Goal: Transaction & Acquisition: Purchase product/service

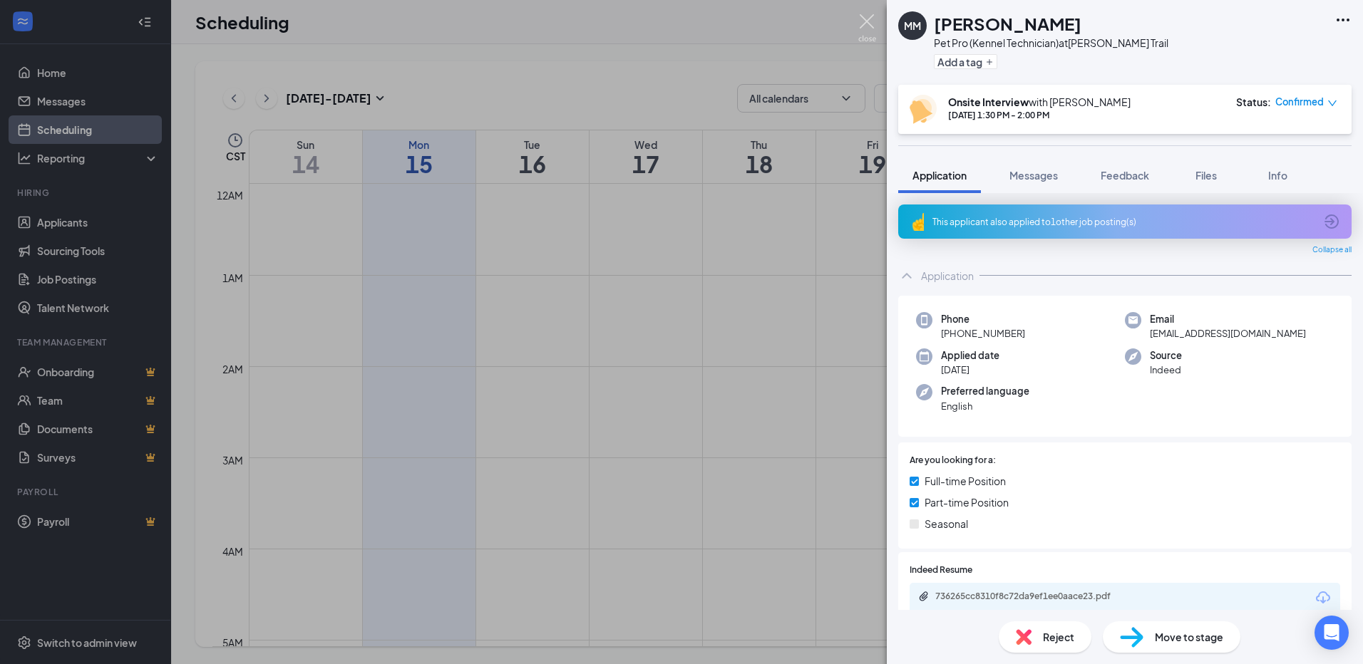
scroll to position [915, 0]
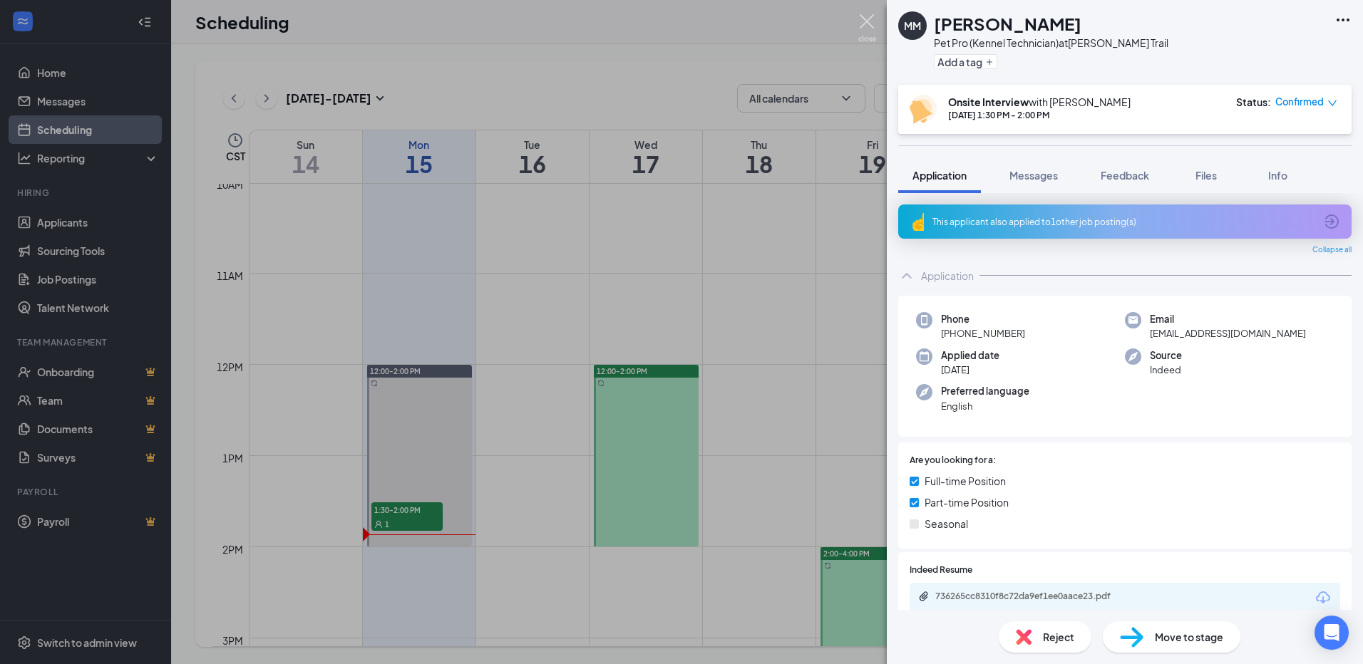
click at [862, 26] on img at bounding box center [867, 28] width 18 height 28
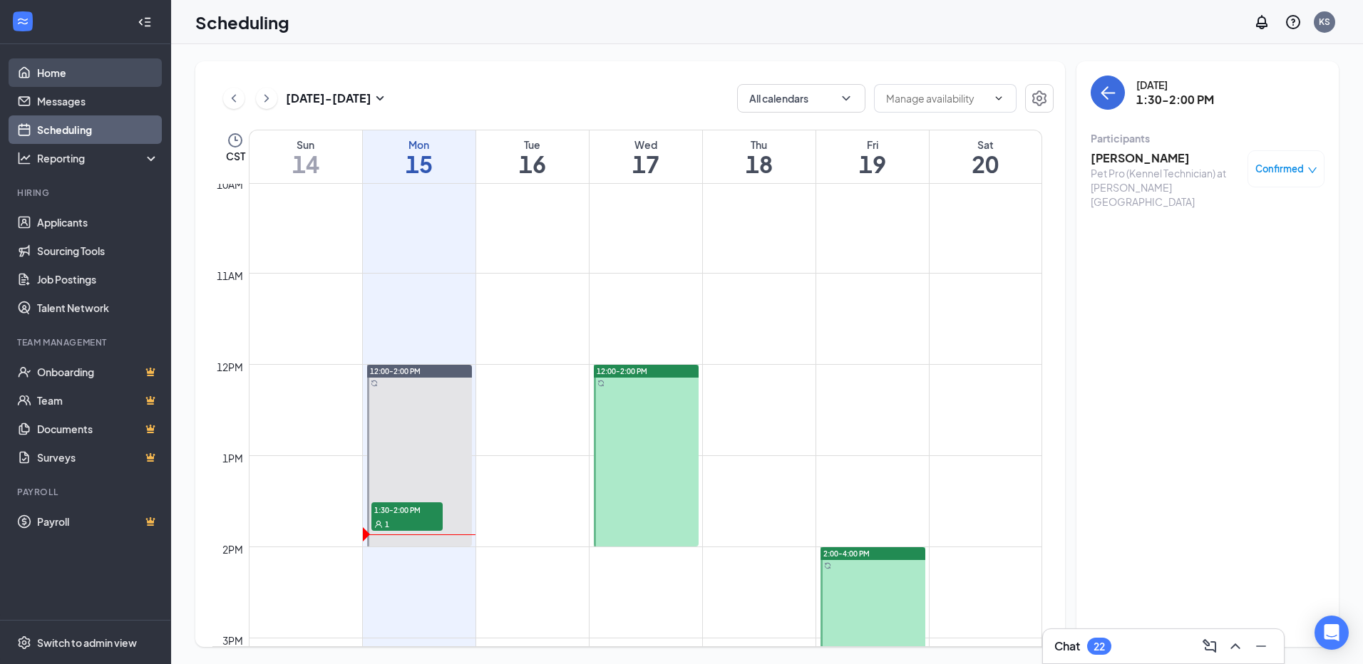
click at [45, 75] on link "Home" at bounding box center [98, 72] width 122 height 29
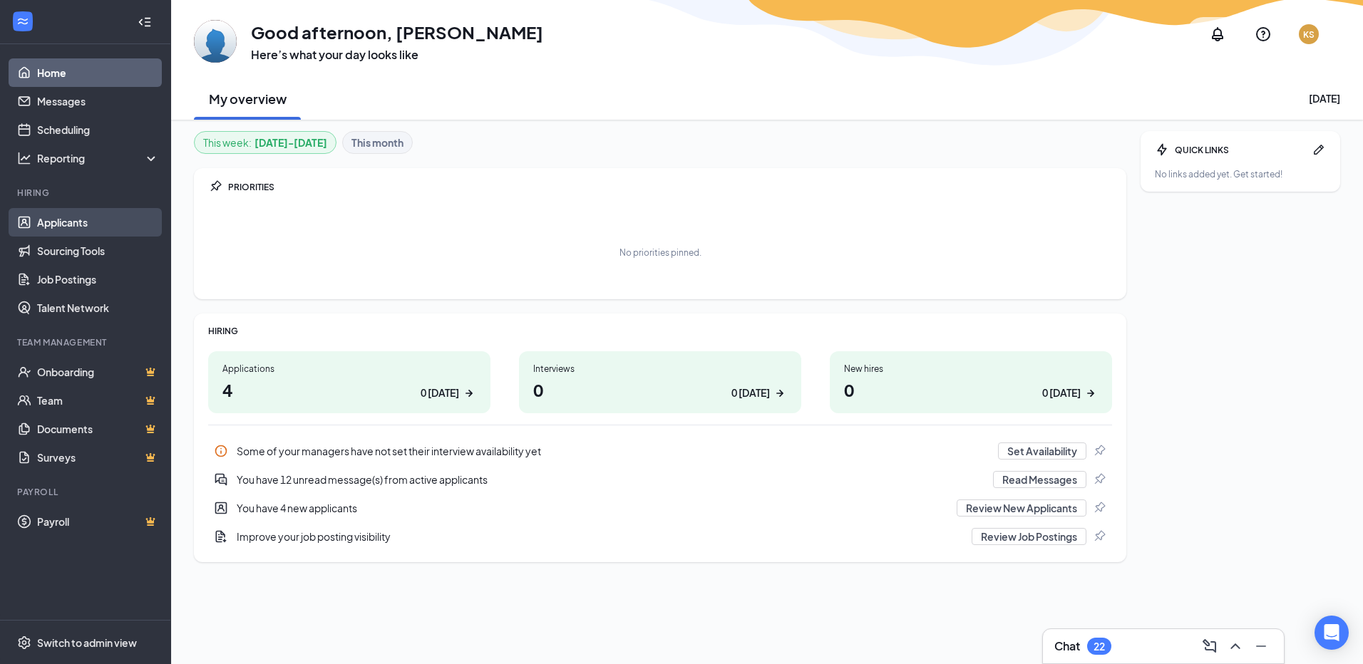
click at [85, 225] on link "Applicants" at bounding box center [98, 222] width 122 height 29
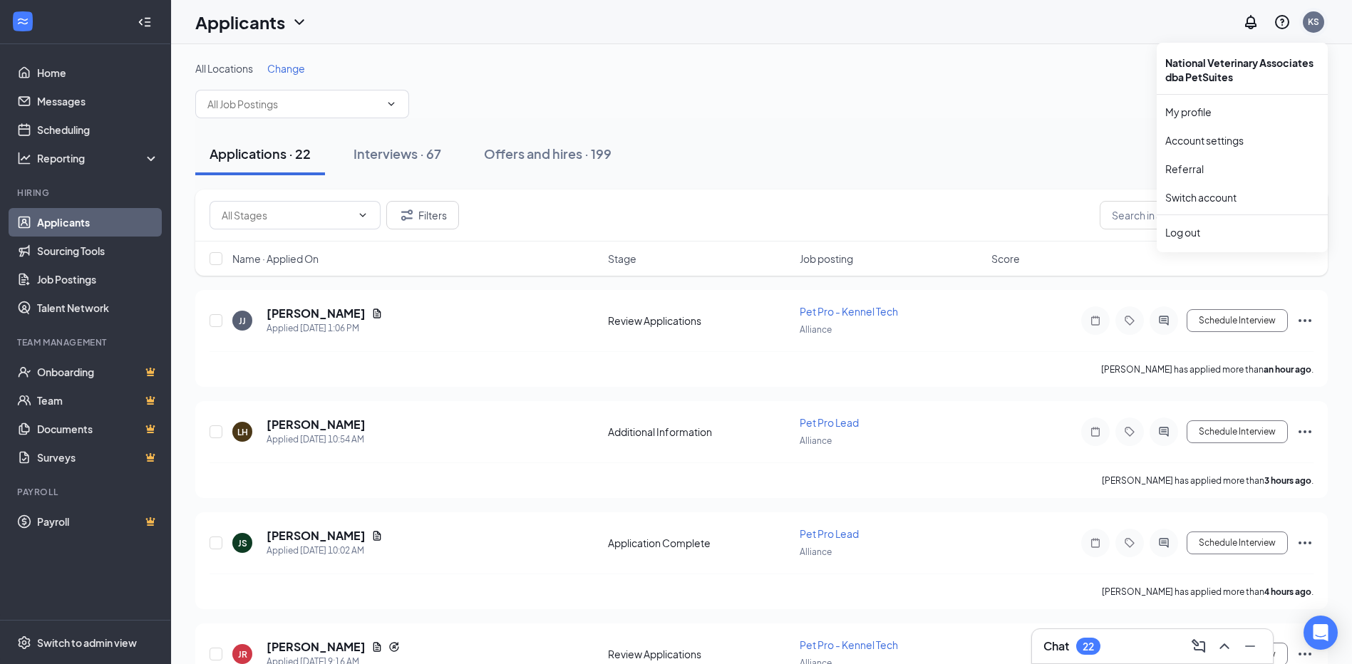
click at [1314, 22] on div "KS" at bounding box center [1313, 22] width 11 height 12
click at [1203, 225] on div "Log out" at bounding box center [1243, 232] width 154 height 14
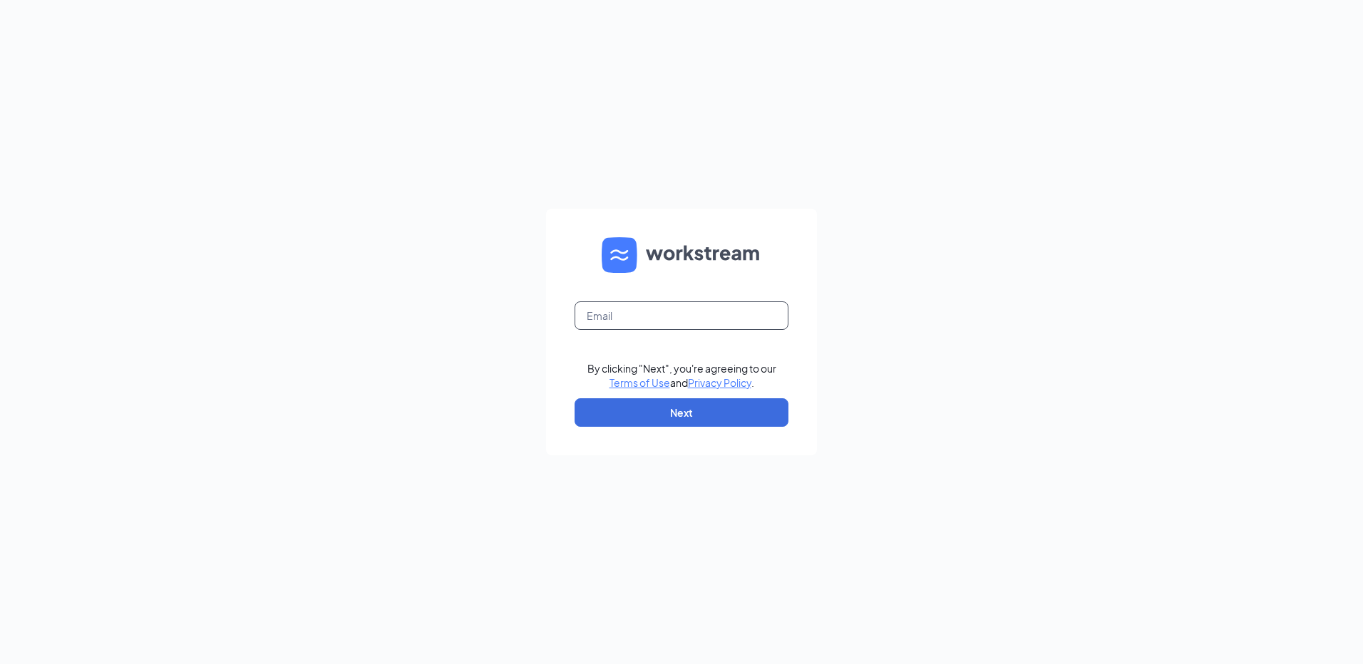
click at [645, 321] on input "text" at bounding box center [682, 316] width 214 height 29
type input "[EMAIL_ADDRESS][PERSON_NAME][DOMAIN_NAME]"
click at [701, 417] on button "Next" at bounding box center [682, 412] width 214 height 29
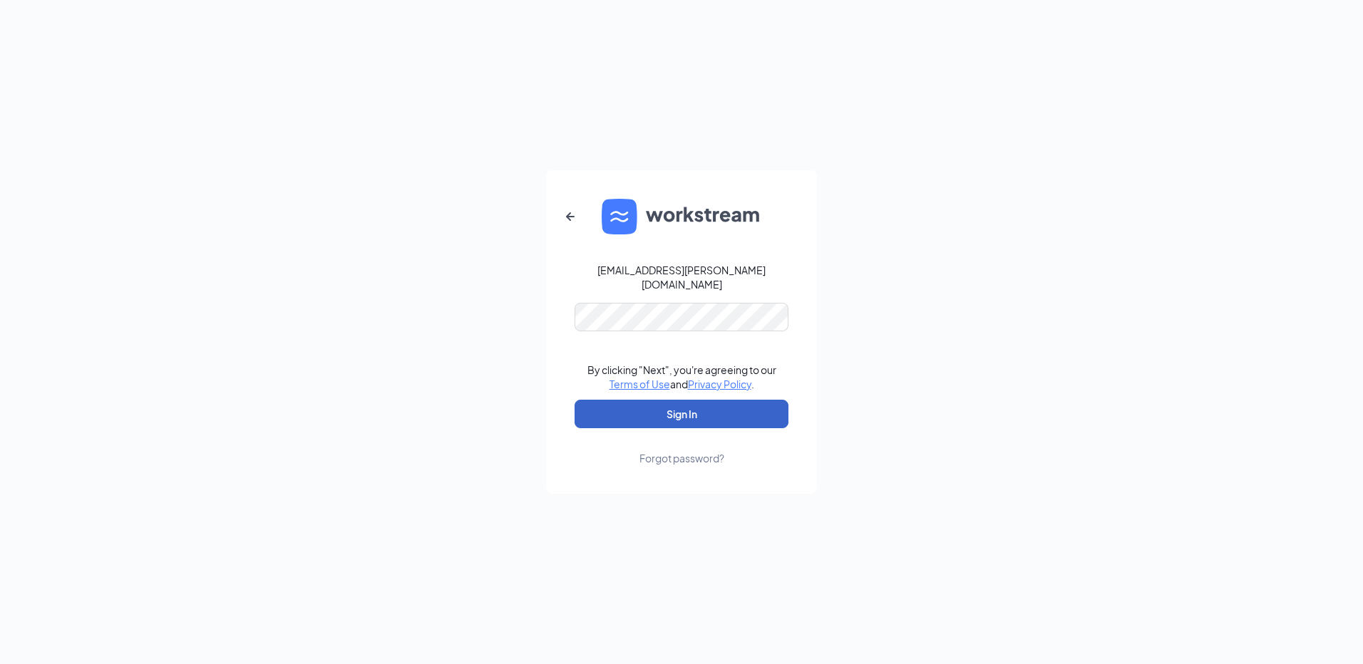
click at [652, 400] on button "Sign In" at bounding box center [682, 414] width 214 height 29
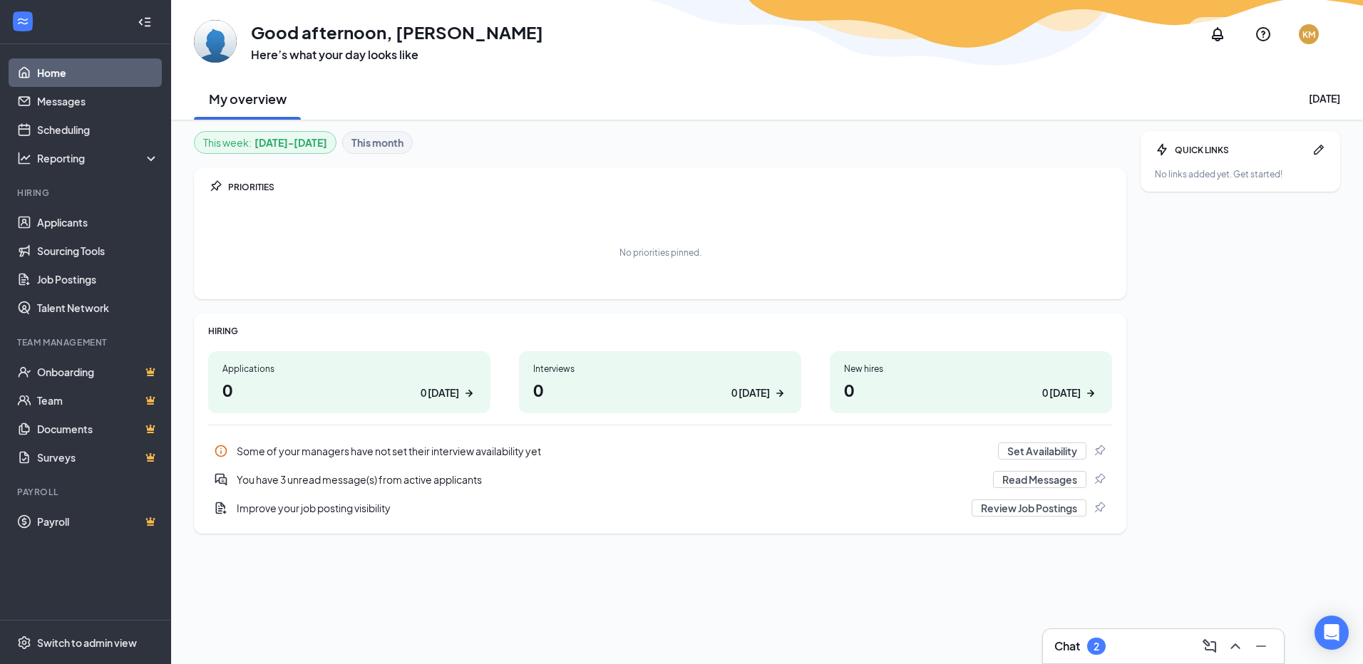
click at [1085, 649] on div "Chat 2" at bounding box center [1079, 646] width 51 height 17
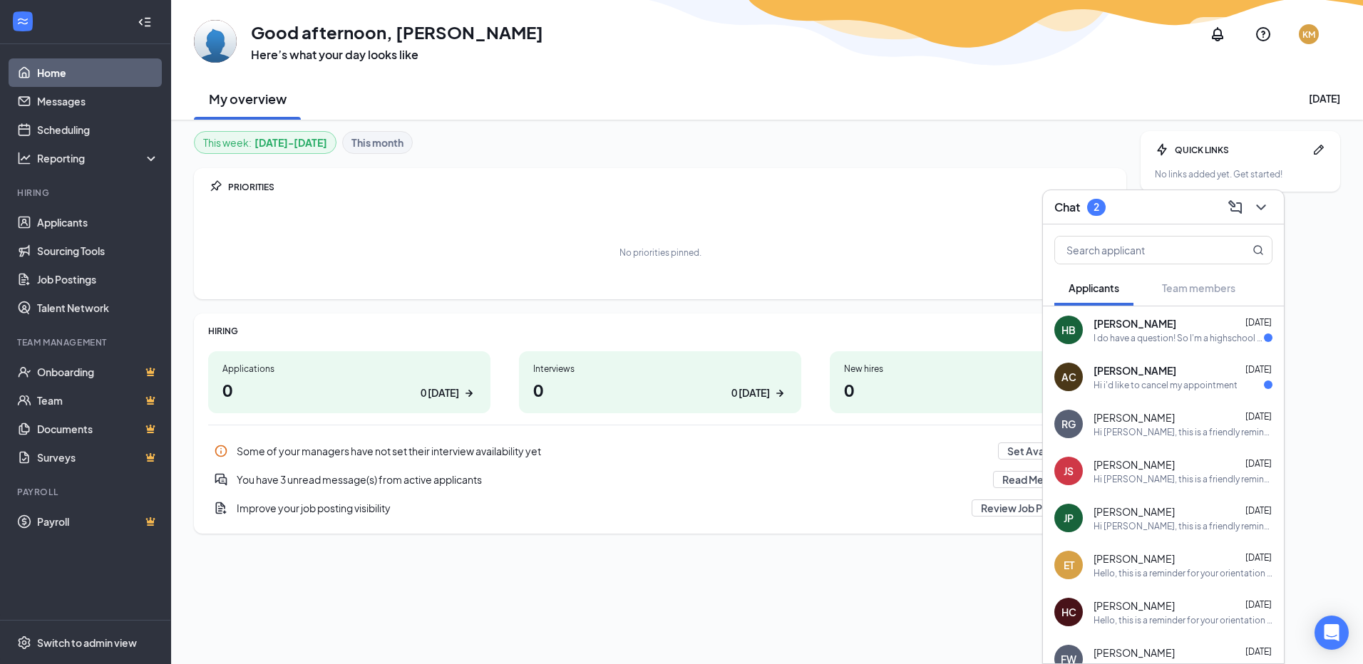
click at [1143, 210] on div "Chat 2" at bounding box center [1163, 207] width 218 height 22
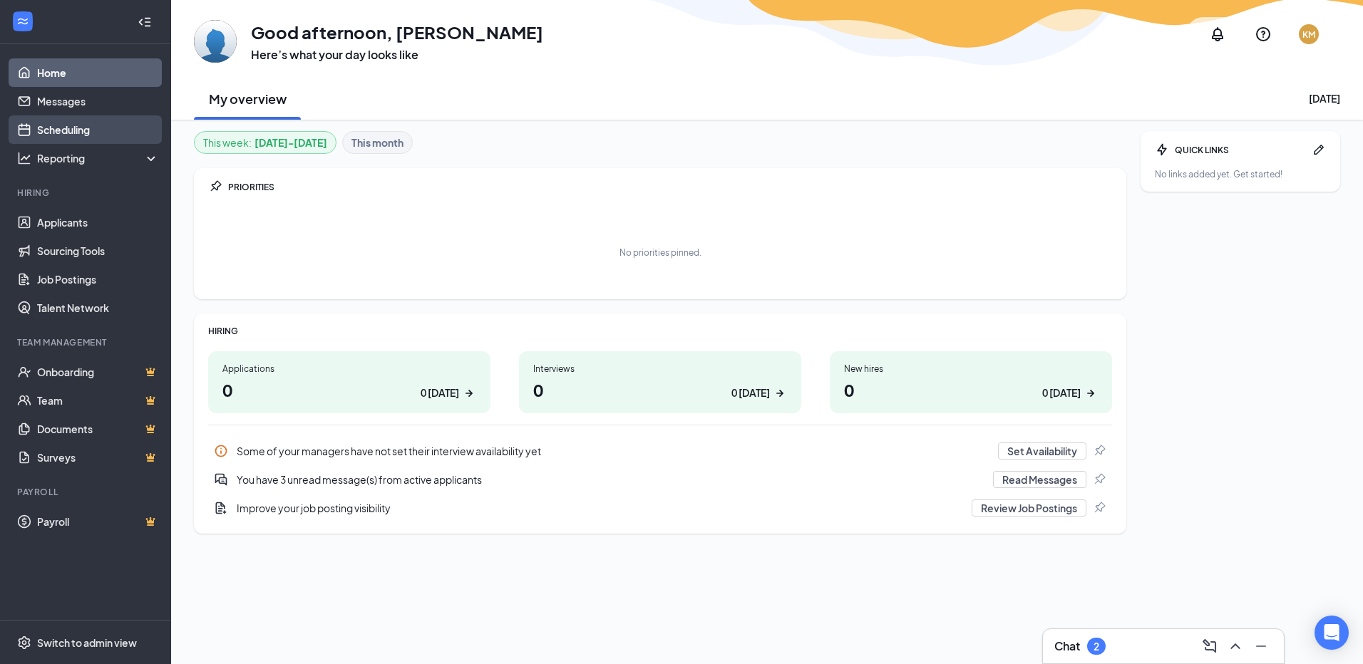
click at [71, 136] on link "Scheduling" at bounding box center [98, 129] width 122 height 29
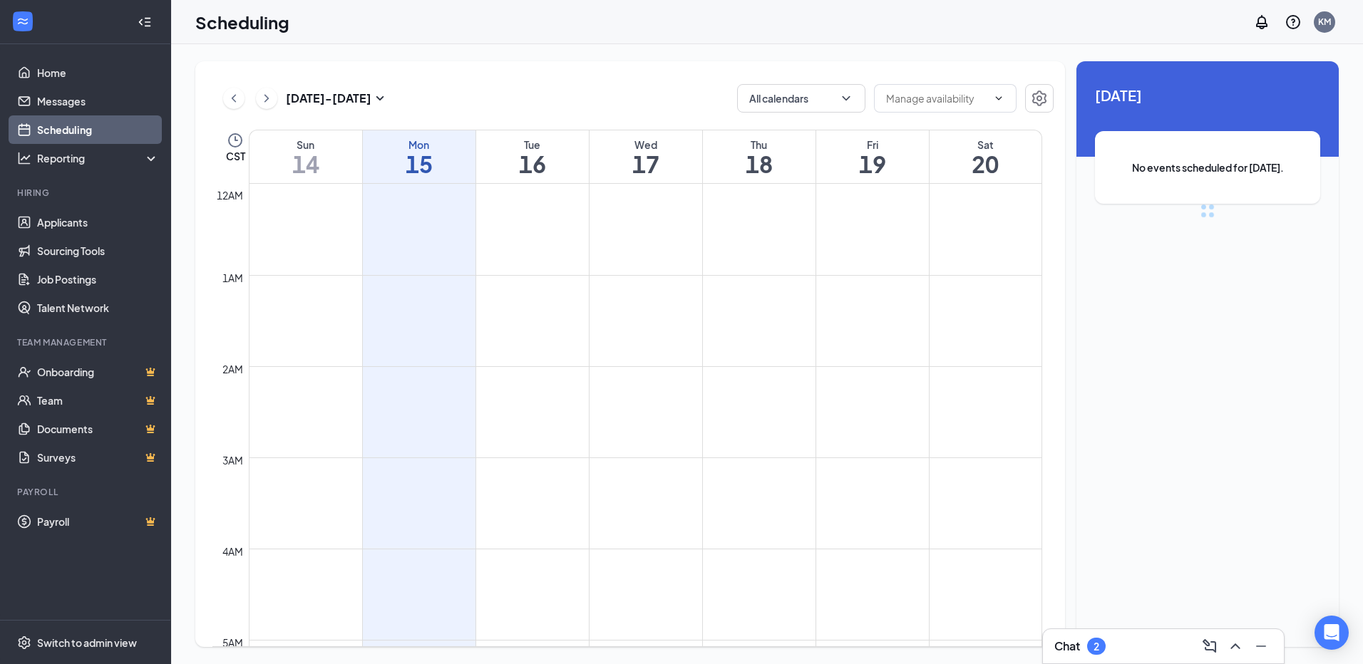
scroll to position [701, 0]
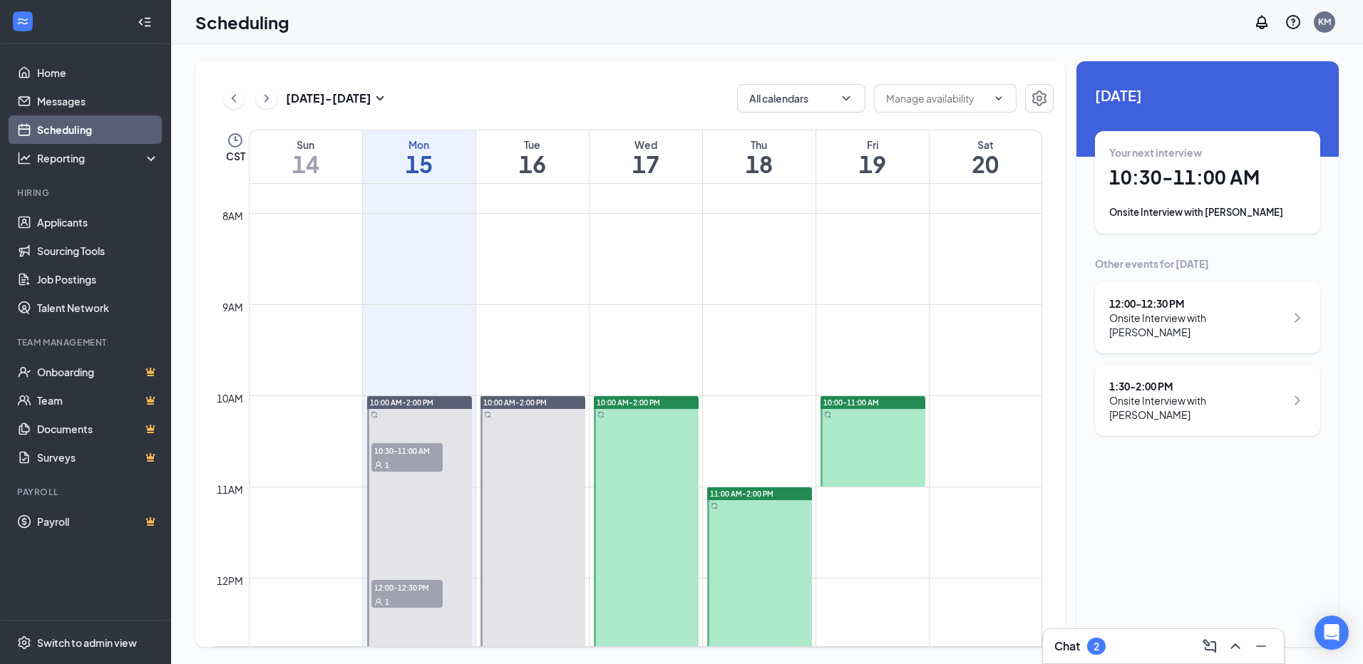
click at [1226, 190] on h1 "10:30 - 11:00 AM" at bounding box center [1207, 177] width 197 height 24
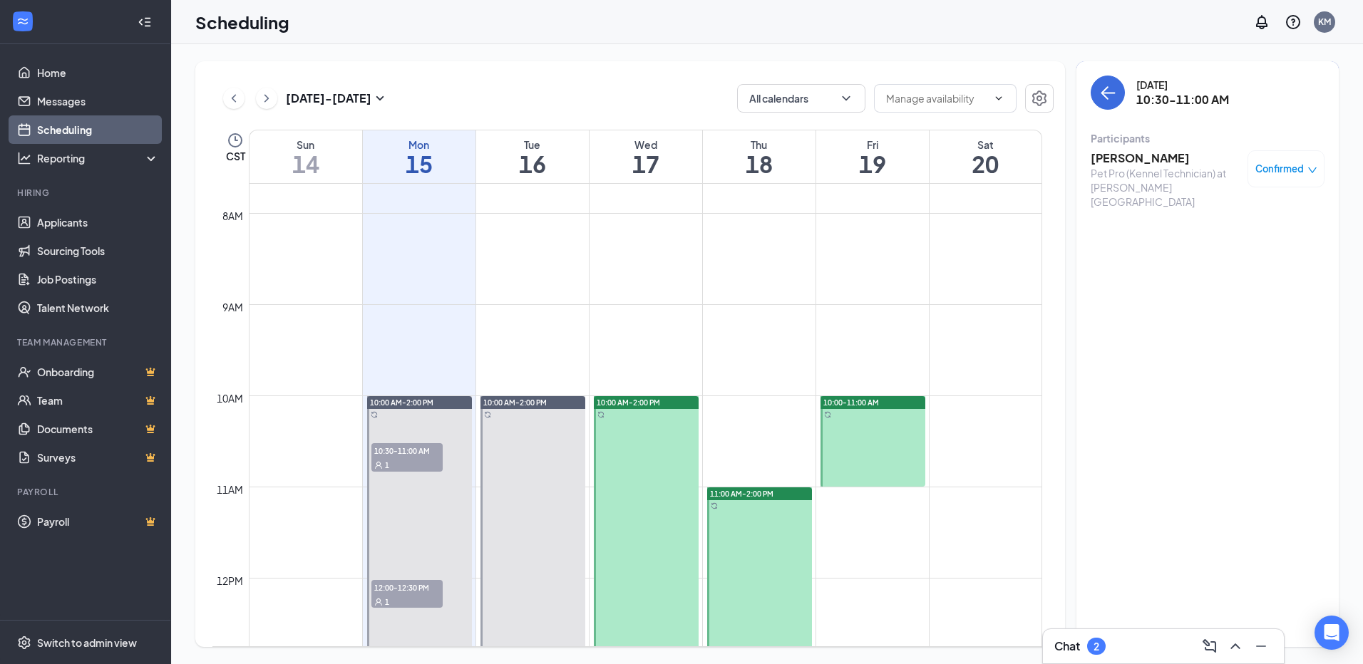
click at [1301, 175] on span "Confirmed" at bounding box center [1279, 169] width 48 height 14
click at [1265, 262] on span "Mark as no-show" at bounding box center [1244, 264] width 79 height 16
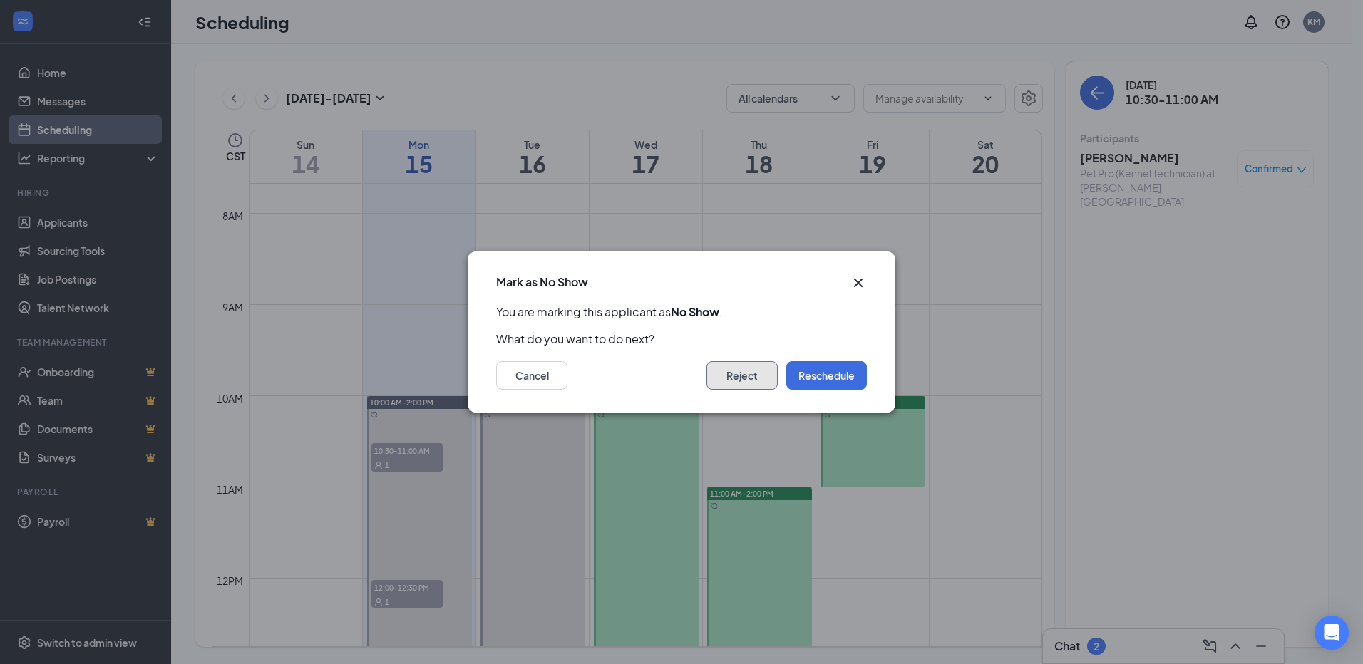
click at [706, 369] on button "Reject" at bounding box center [741, 375] width 71 height 29
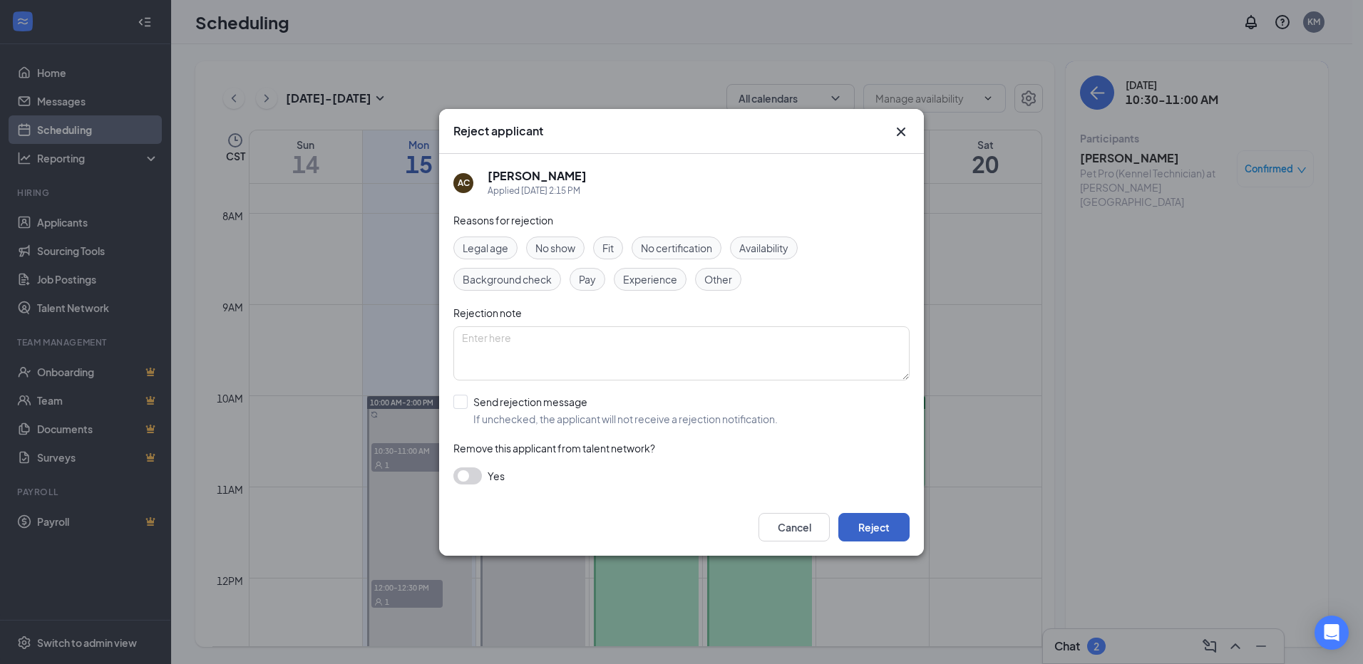
click at [868, 529] on button "Reject" at bounding box center [873, 527] width 71 height 29
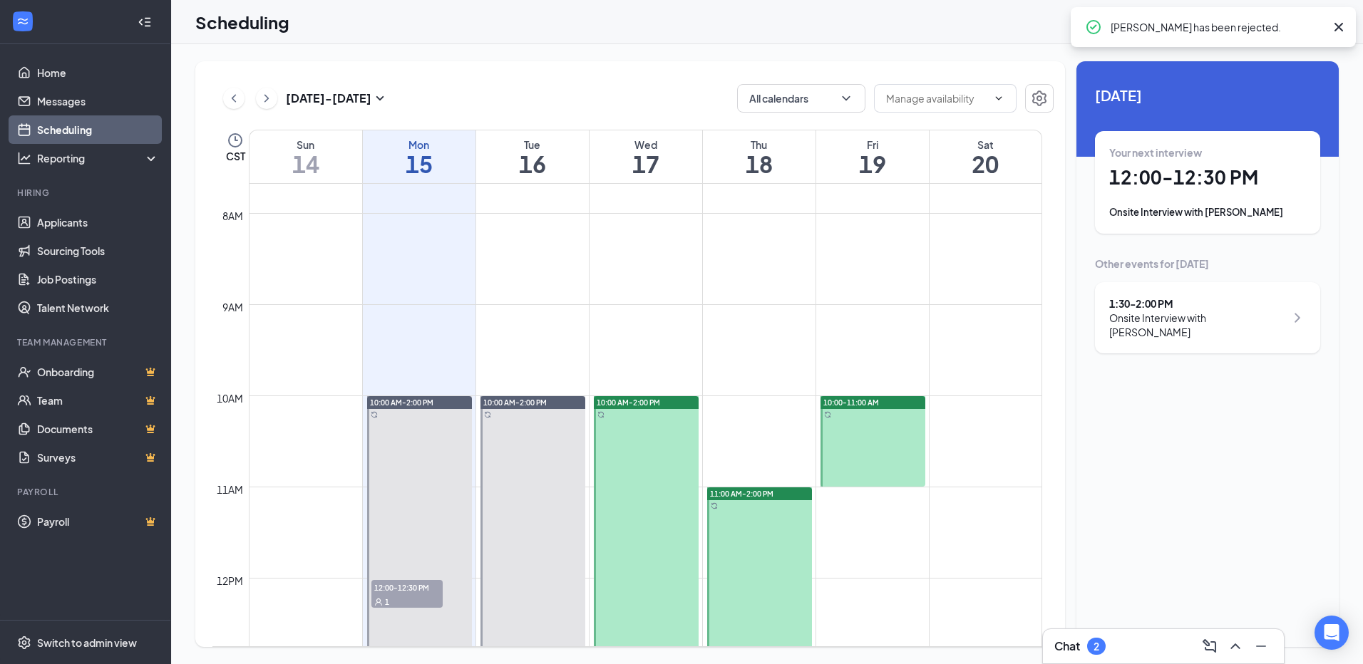
click at [1257, 192] on div "Your next interview 12:00 - 12:30 PM Onsite Interview with [PERSON_NAME]" at bounding box center [1207, 182] width 197 height 74
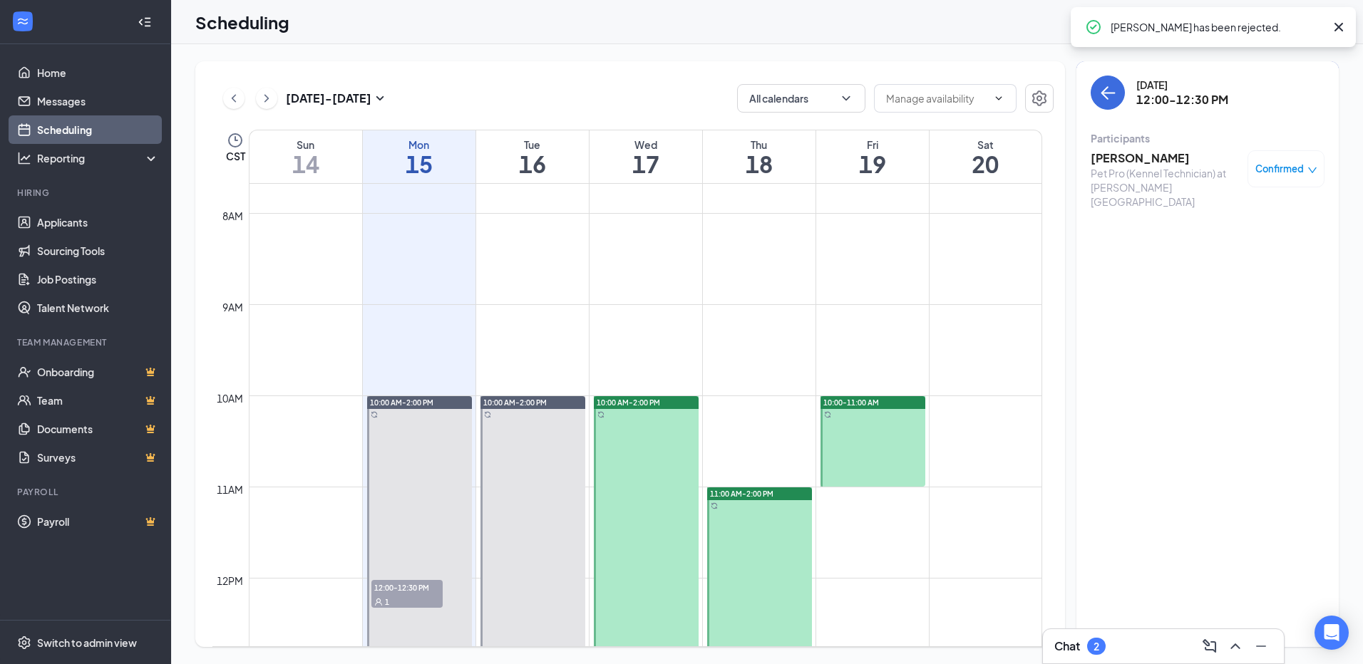
click at [1258, 171] on span "Confirmed" at bounding box center [1279, 169] width 48 height 14
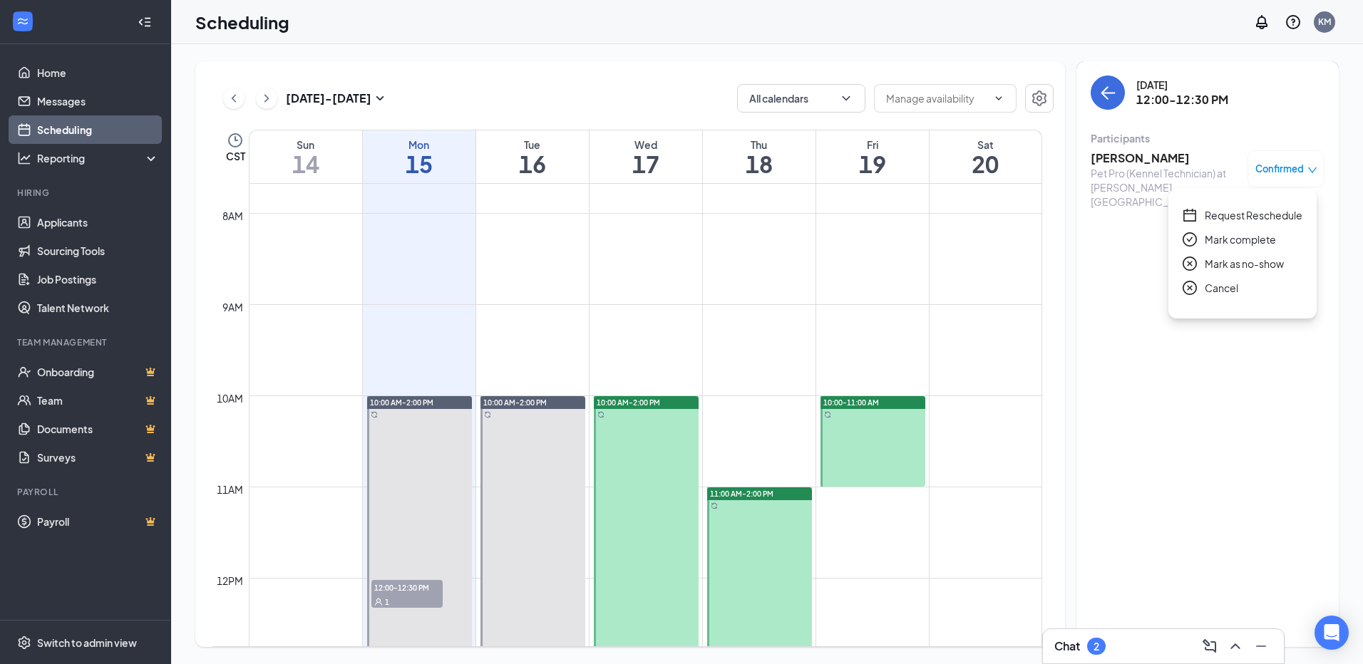
click at [1230, 262] on span "Mark as no-show" at bounding box center [1244, 264] width 79 height 16
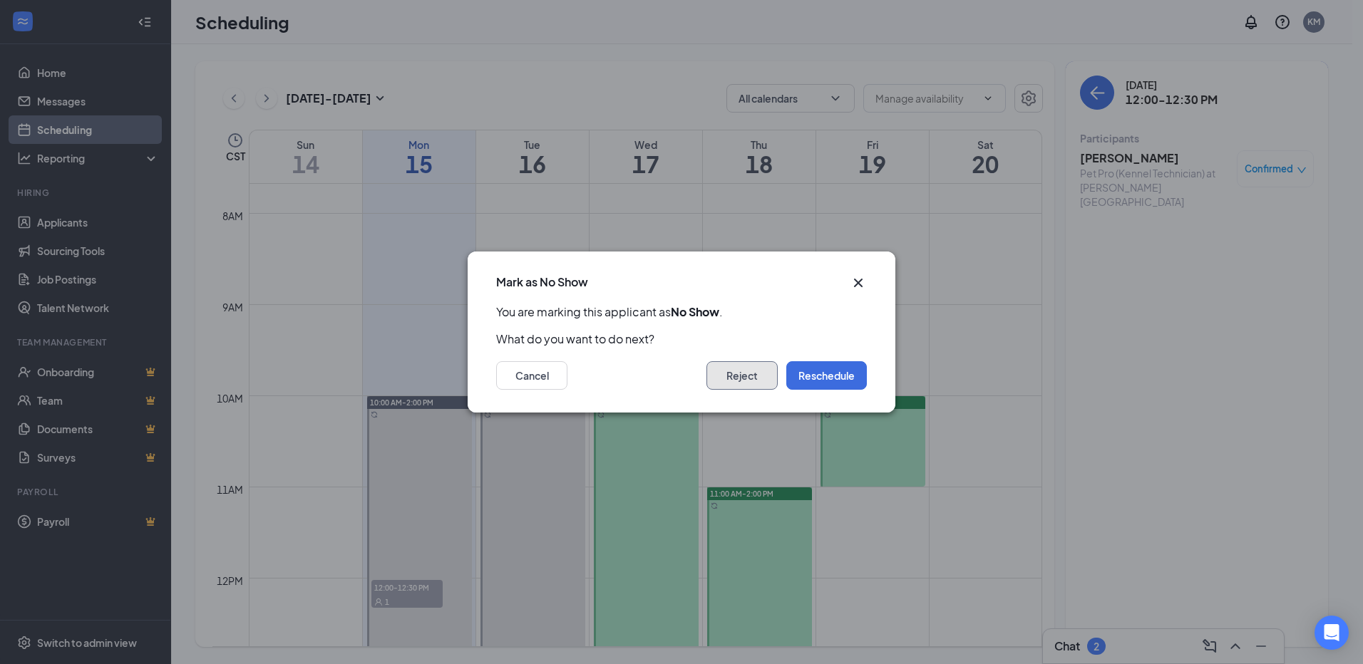
click at [739, 381] on button "Reject" at bounding box center [741, 375] width 71 height 29
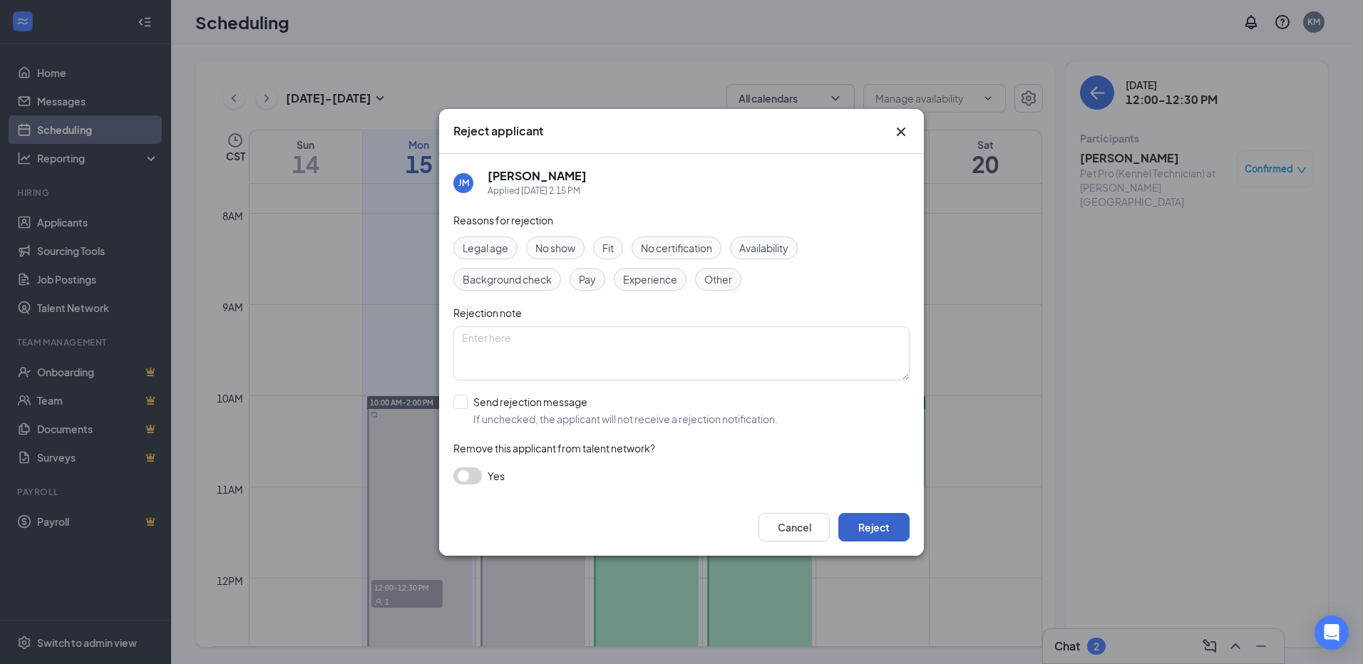
click at [874, 541] on button "Reject" at bounding box center [873, 527] width 71 height 29
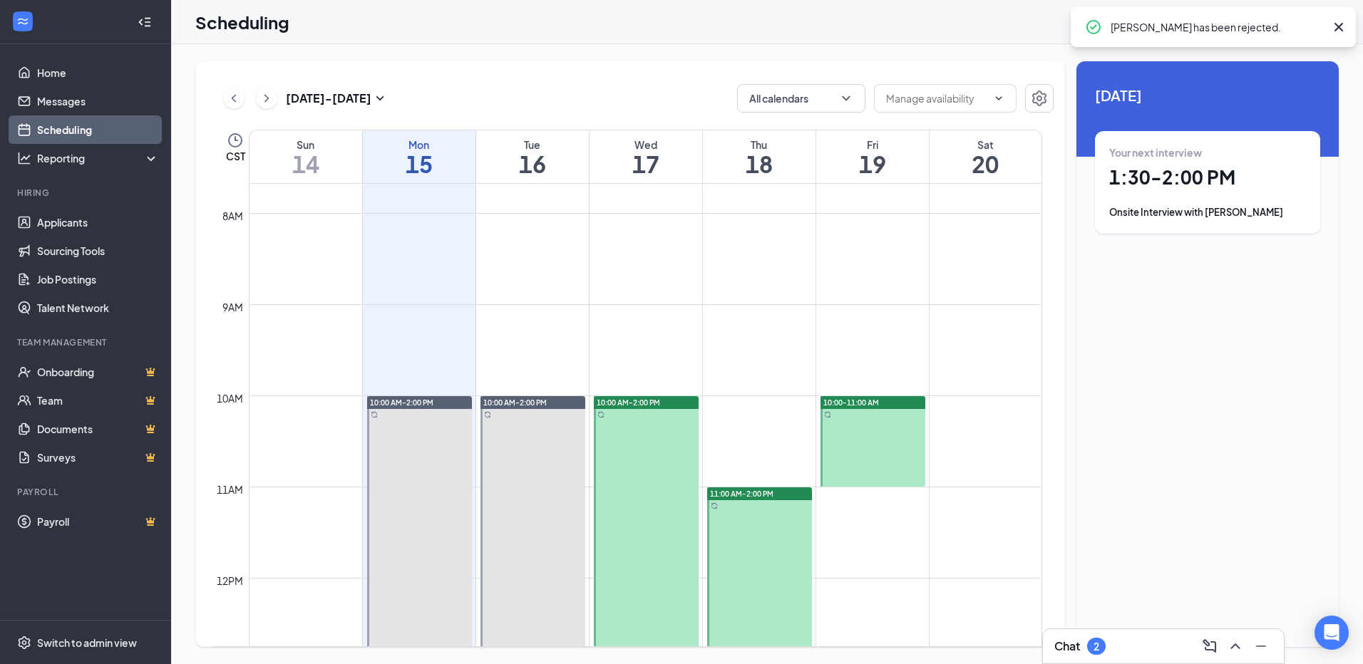
click at [1215, 190] on h1 "1:30 - 2:00 PM" at bounding box center [1207, 177] width 197 height 24
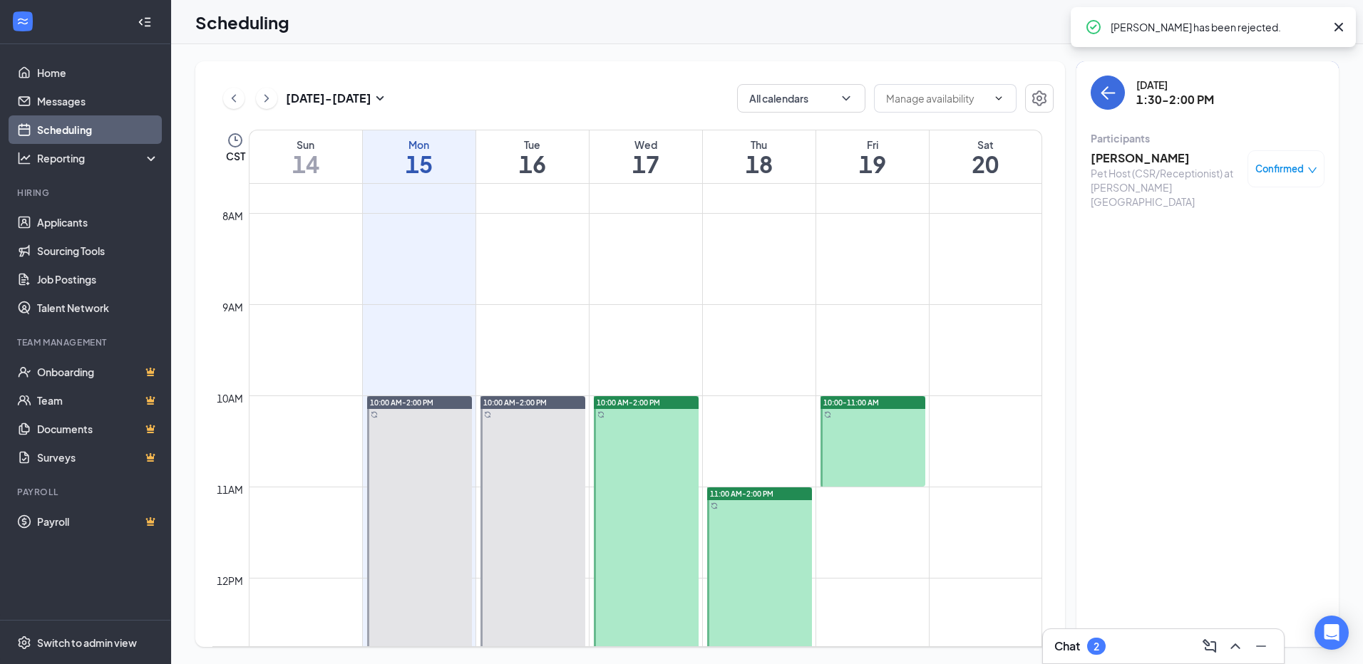
click at [1269, 175] on span "Confirmed" at bounding box center [1279, 169] width 48 height 14
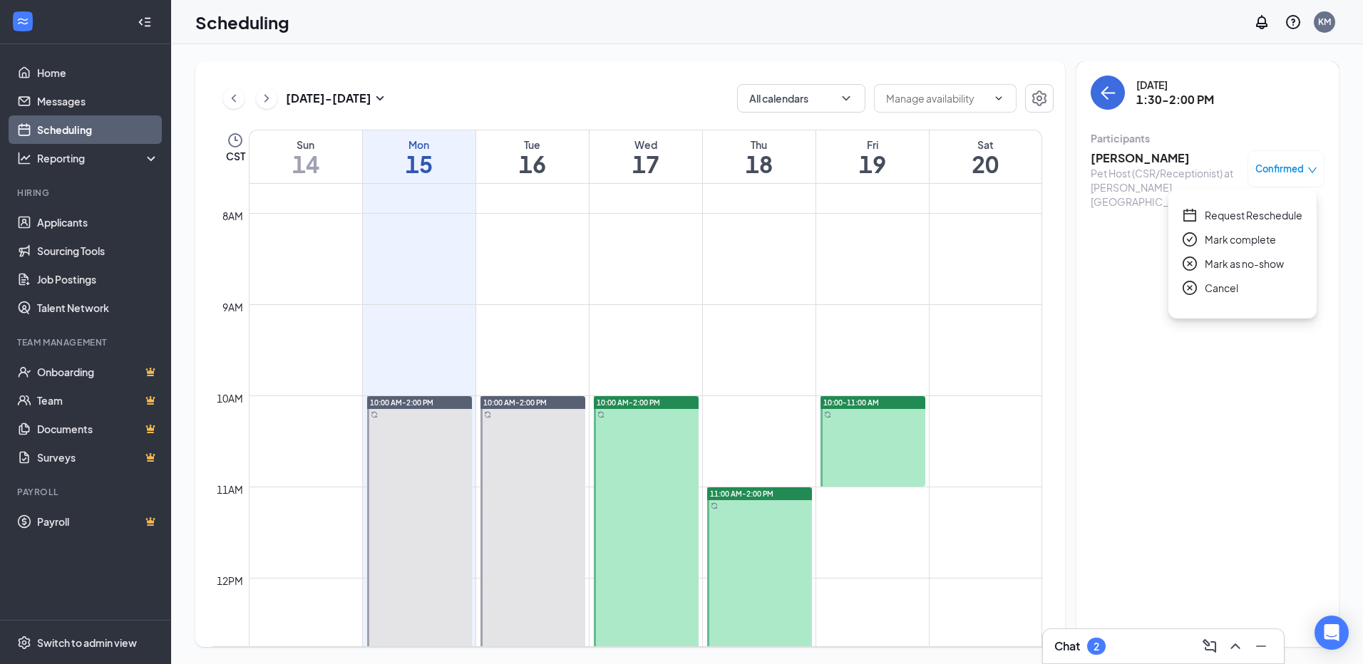
click at [1225, 258] on span "Mark as no-show" at bounding box center [1244, 264] width 79 height 16
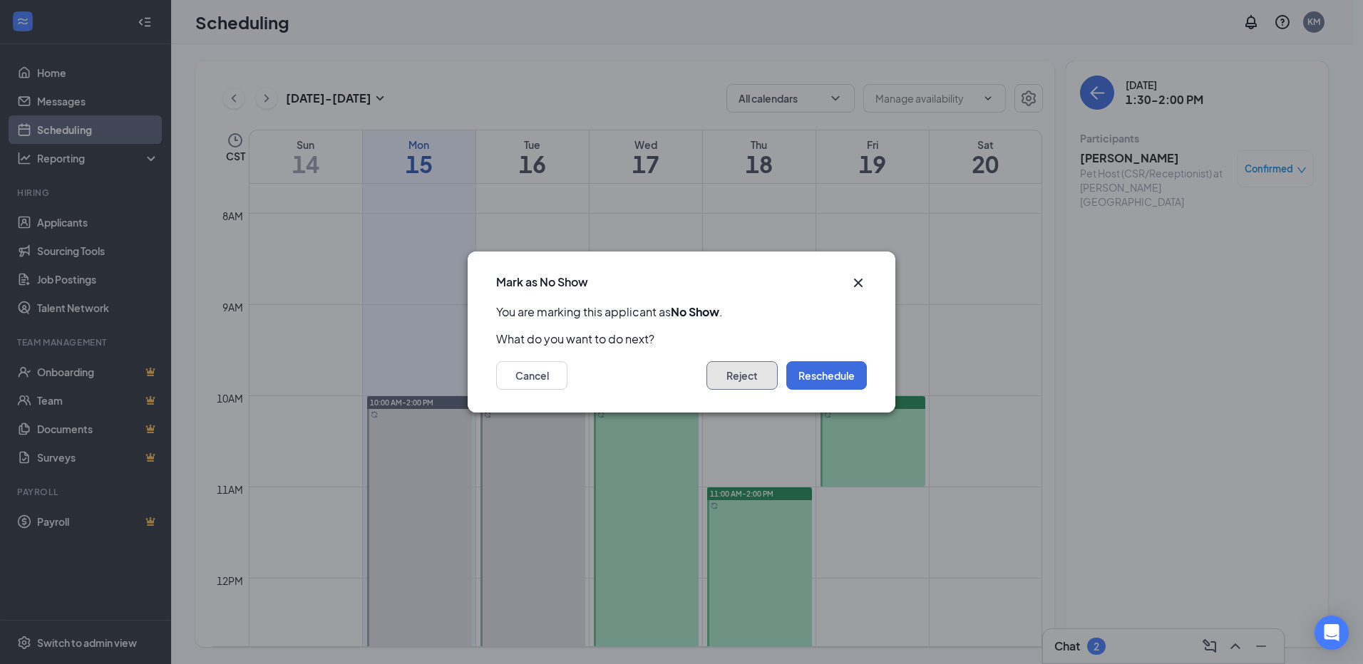
click at [733, 375] on button "Reject" at bounding box center [741, 375] width 71 height 29
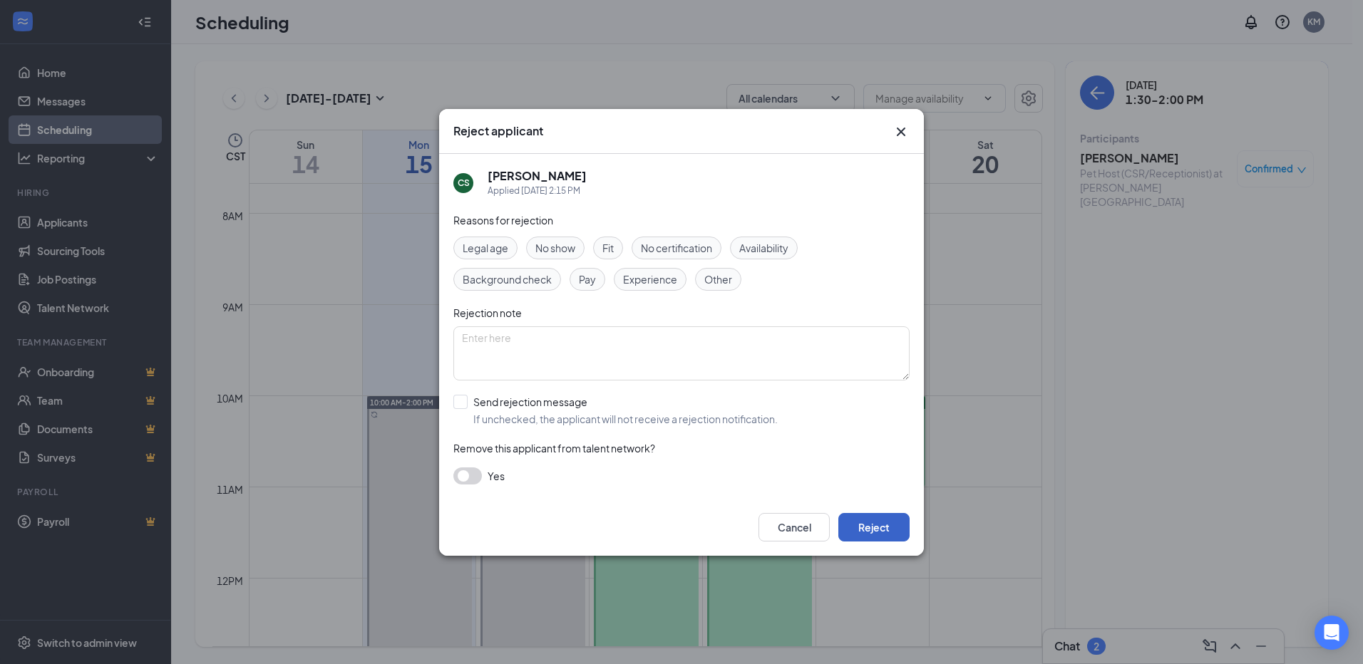
click at [873, 534] on button "Reject" at bounding box center [873, 527] width 71 height 29
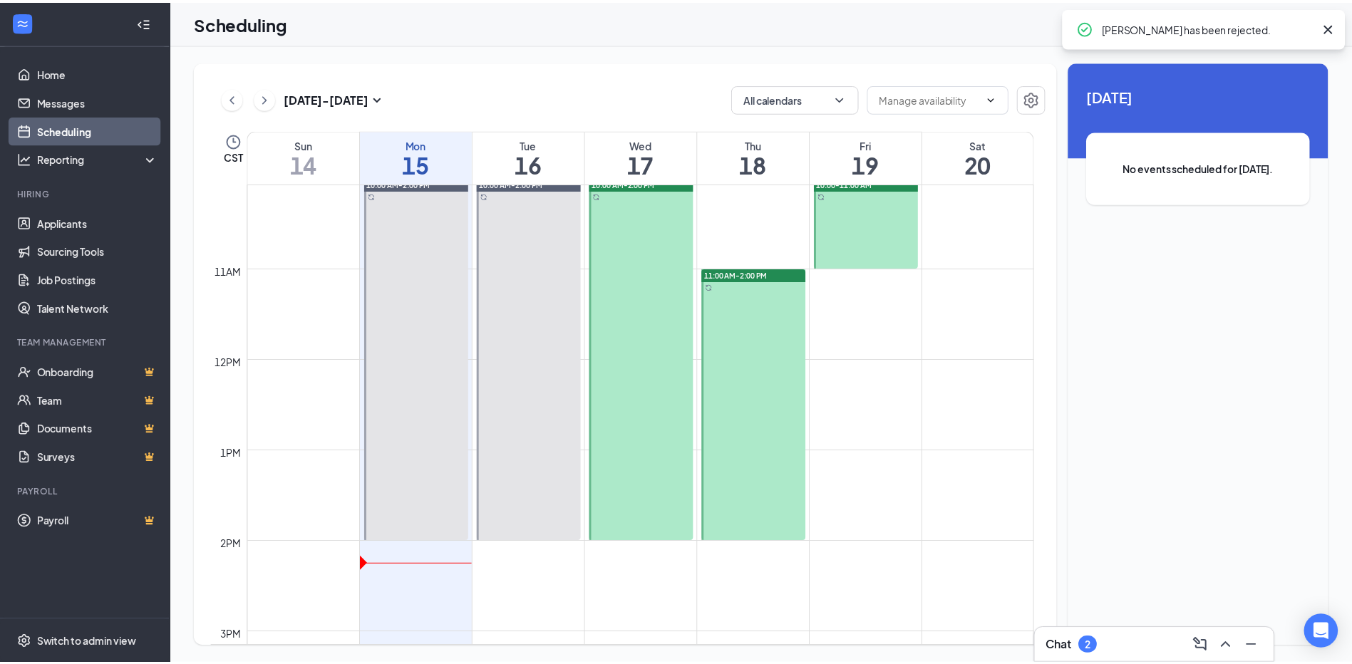
scroll to position [629, 0]
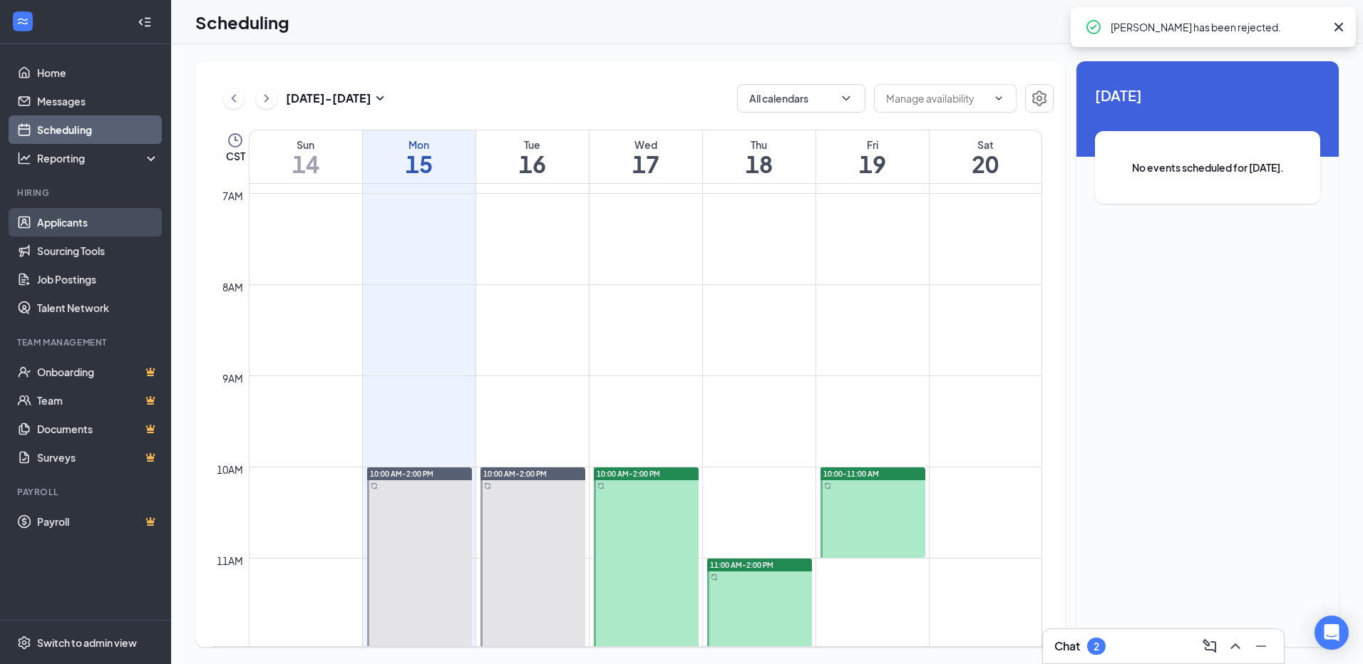
click at [63, 233] on link "Applicants" at bounding box center [98, 222] width 122 height 29
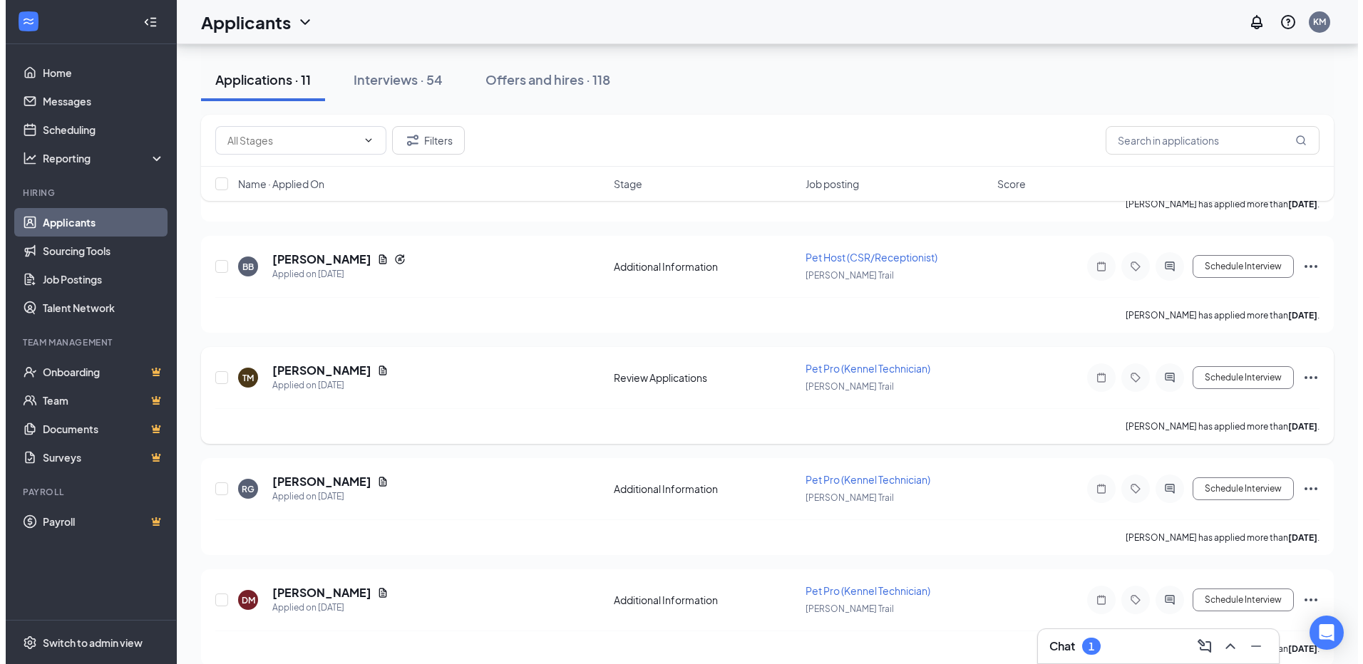
scroll to position [713, 0]
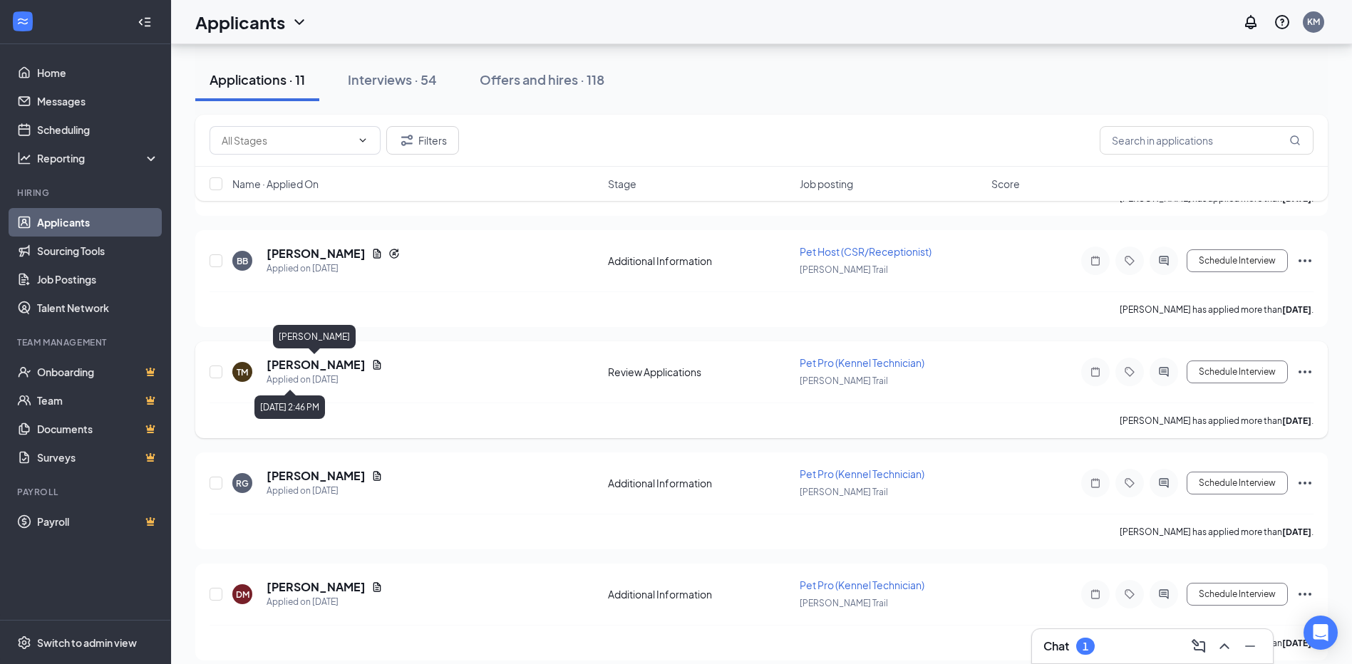
click at [327, 365] on h5 "Tristian Murray" at bounding box center [316, 365] width 99 height 16
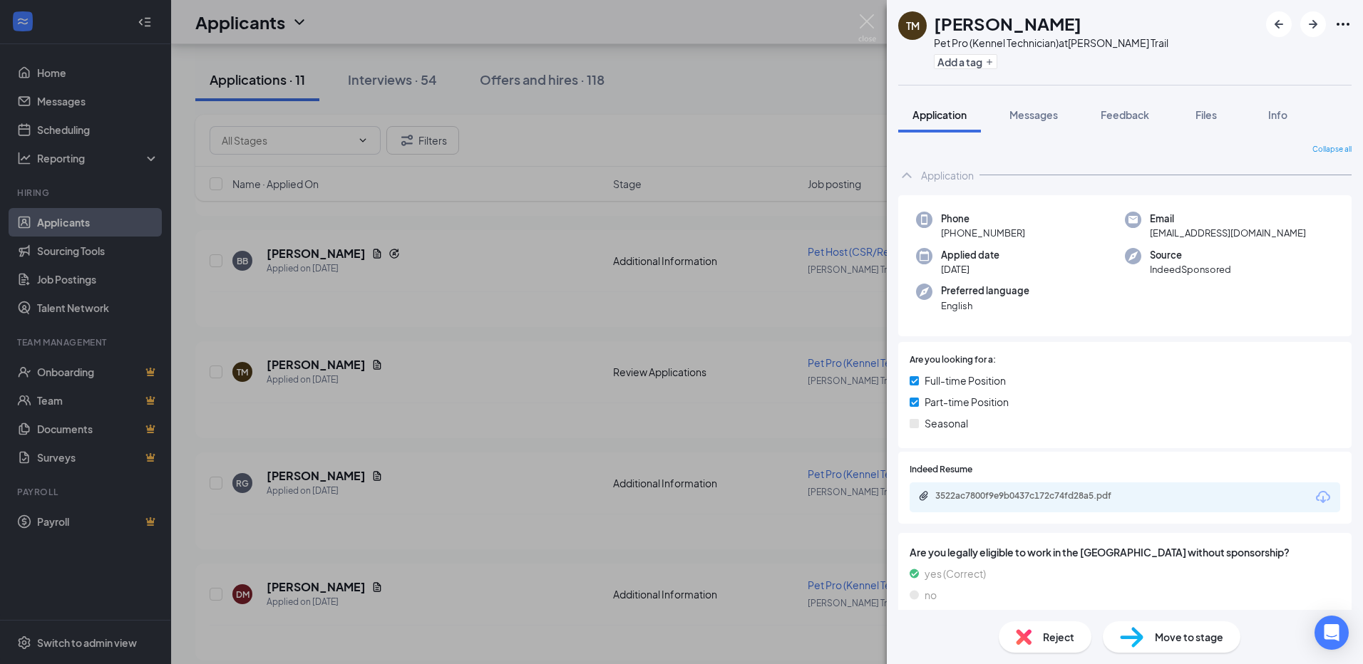
click at [1062, 498] on div "3522ac7800f9e9b0437c172c74fd28a5.pdf" at bounding box center [1035, 495] width 200 height 11
click at [1173, 634] on span "Move to stage" at bounding box center [1189, 637] width 68 height 16
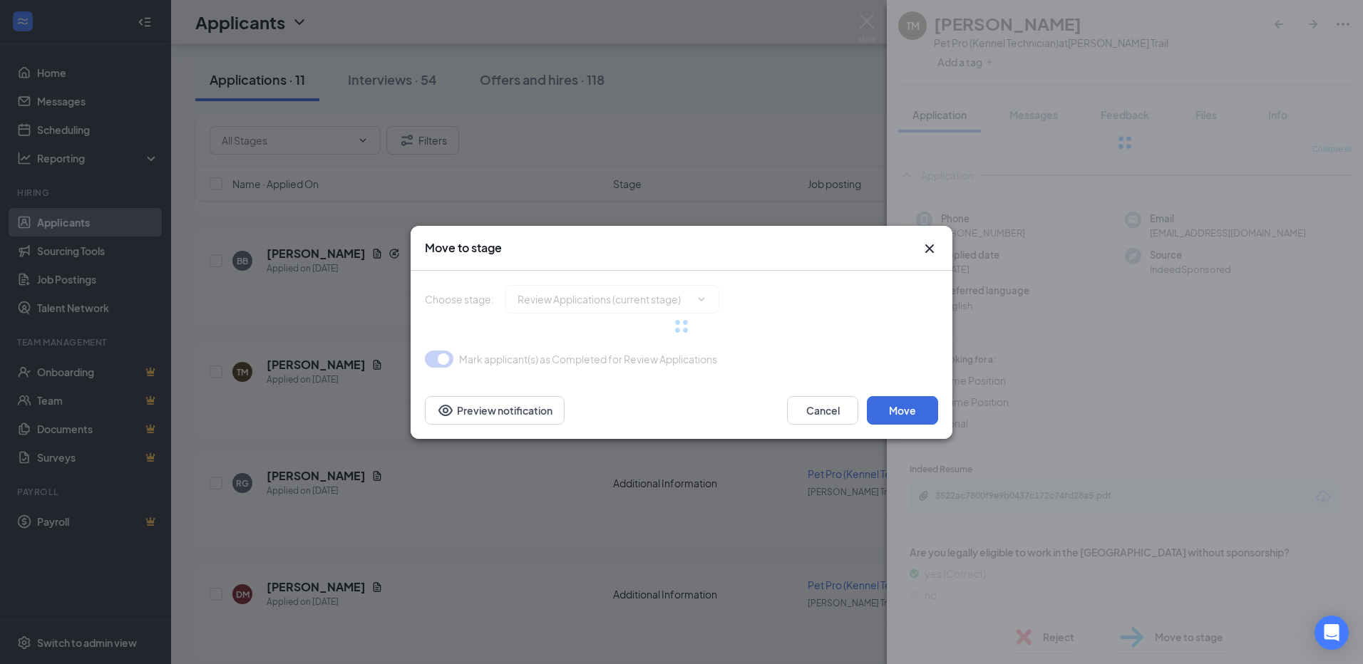
type input "Phone Screening (next stage)"
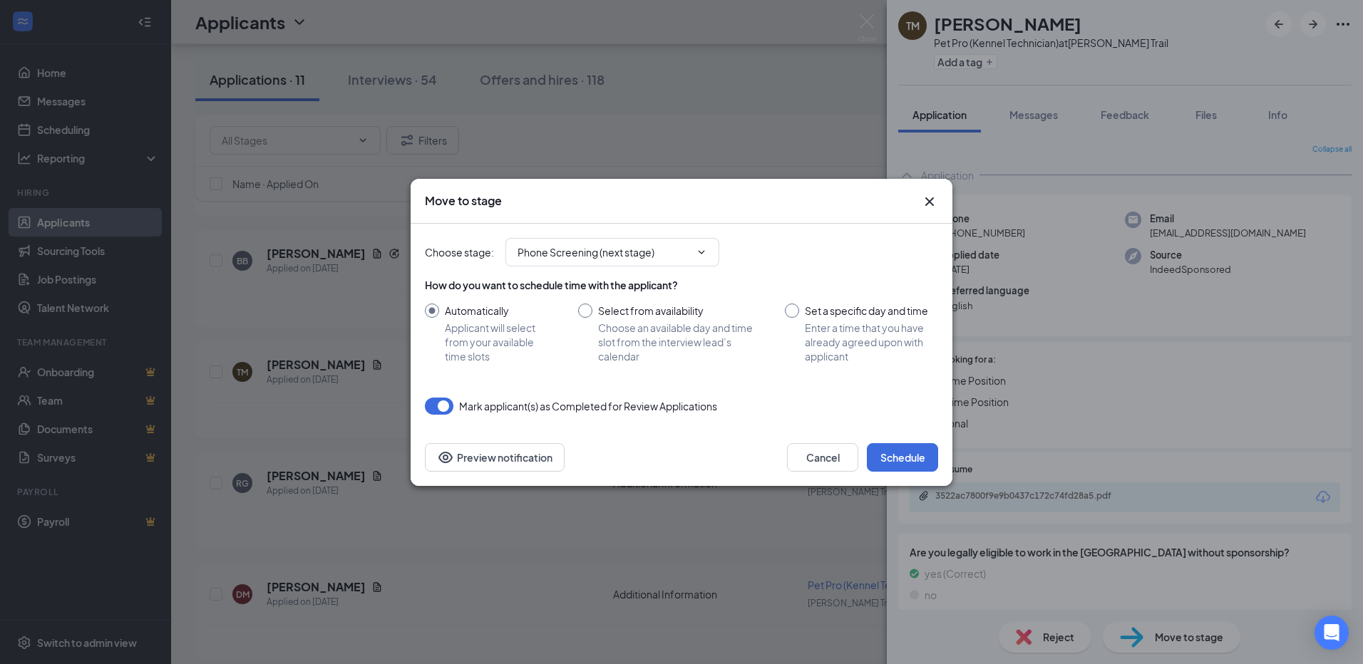
click at [929, 205] on icon "Cross" at bounding box center [929, 201] width 17 height 17
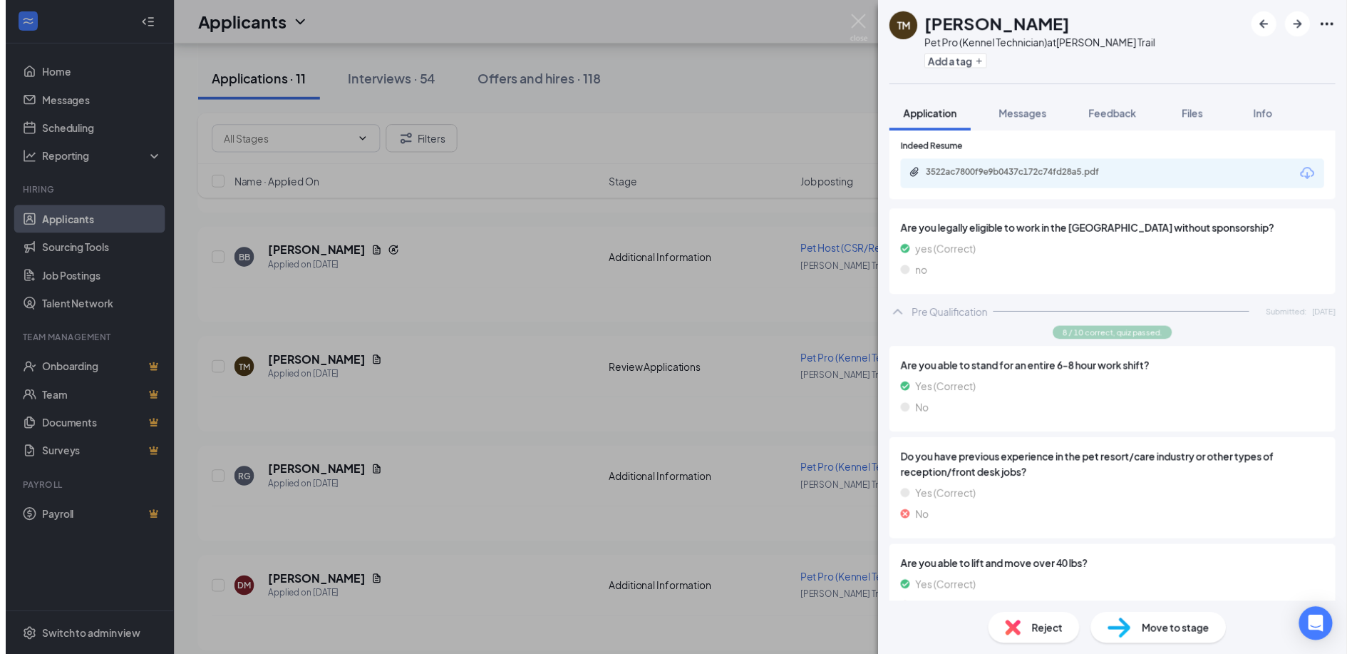
scroll to position [214, 0]
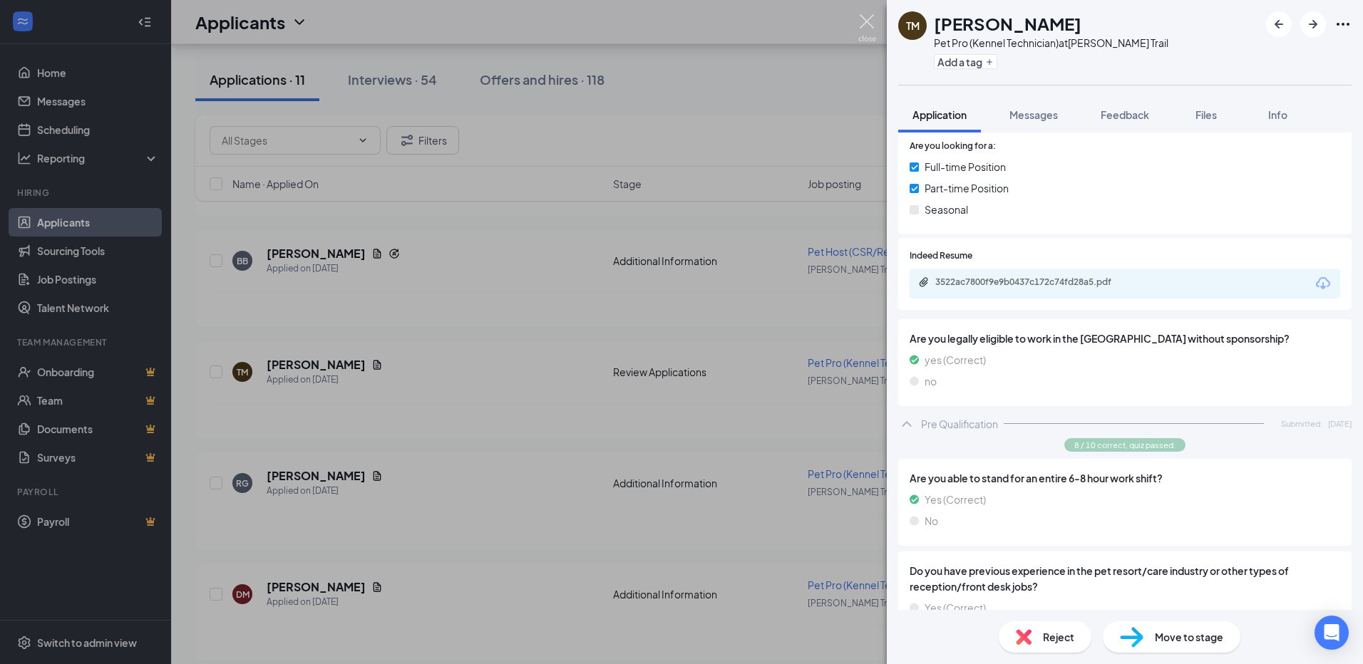
click at [847, 16] on div "TM Tristian Murray Pet Pro (Kennel Technician) at Chisholm Trail Add a tag Appl…" at bounding box center [681, 332] width 1363 height 664
click at [860, 21] on div "Applicants KM" at bounding box center [767, 22] width 1192 height 44
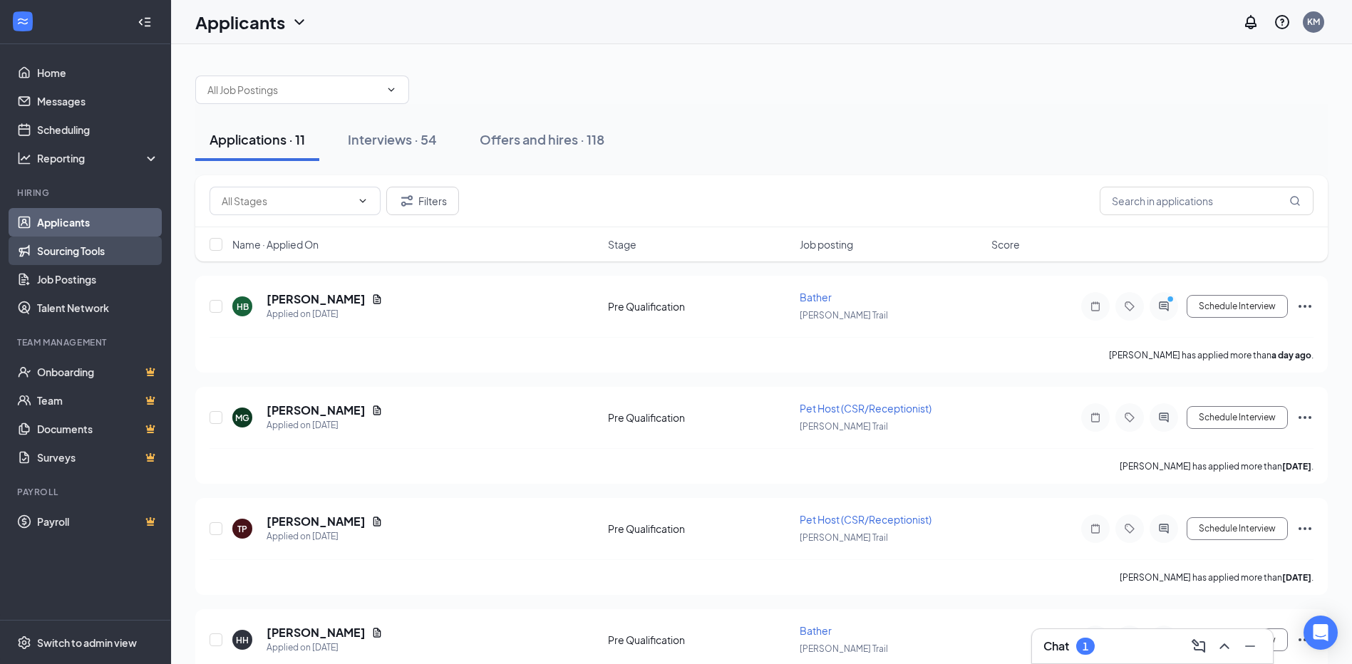
click at [71, 254] on link "Sourcing Tools" at bounding box center [98, 251] width 122 height 29
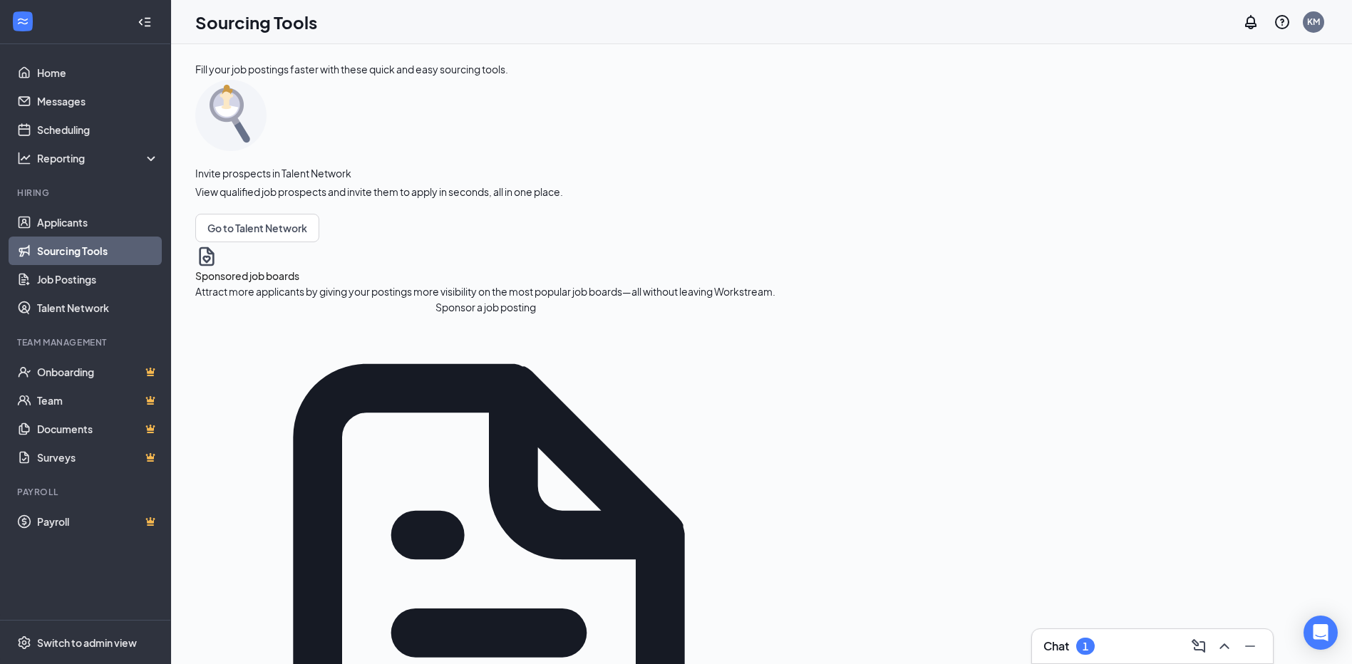
click at [303, 315] on button "Sponsor a job posting" at bounding box center [485, 307] width 580 height 16
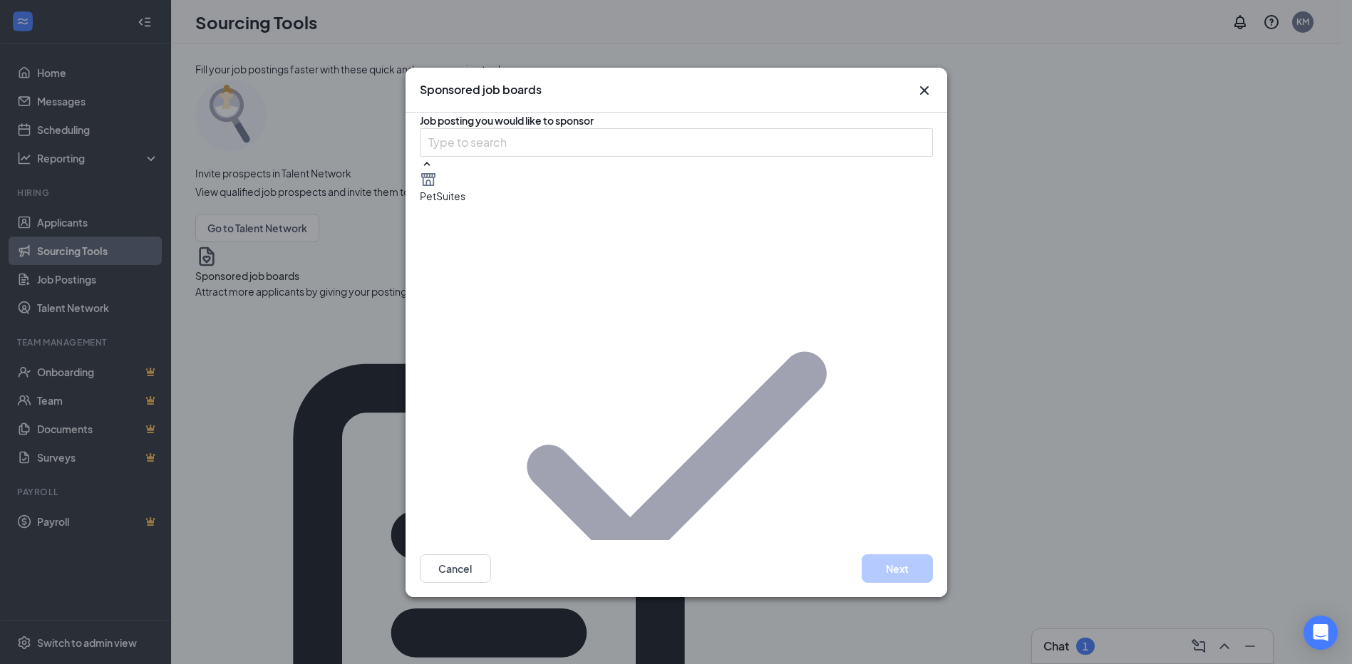
click at [898, 577] on button "Next" at bounding box center [897, 569] width 71 height 29
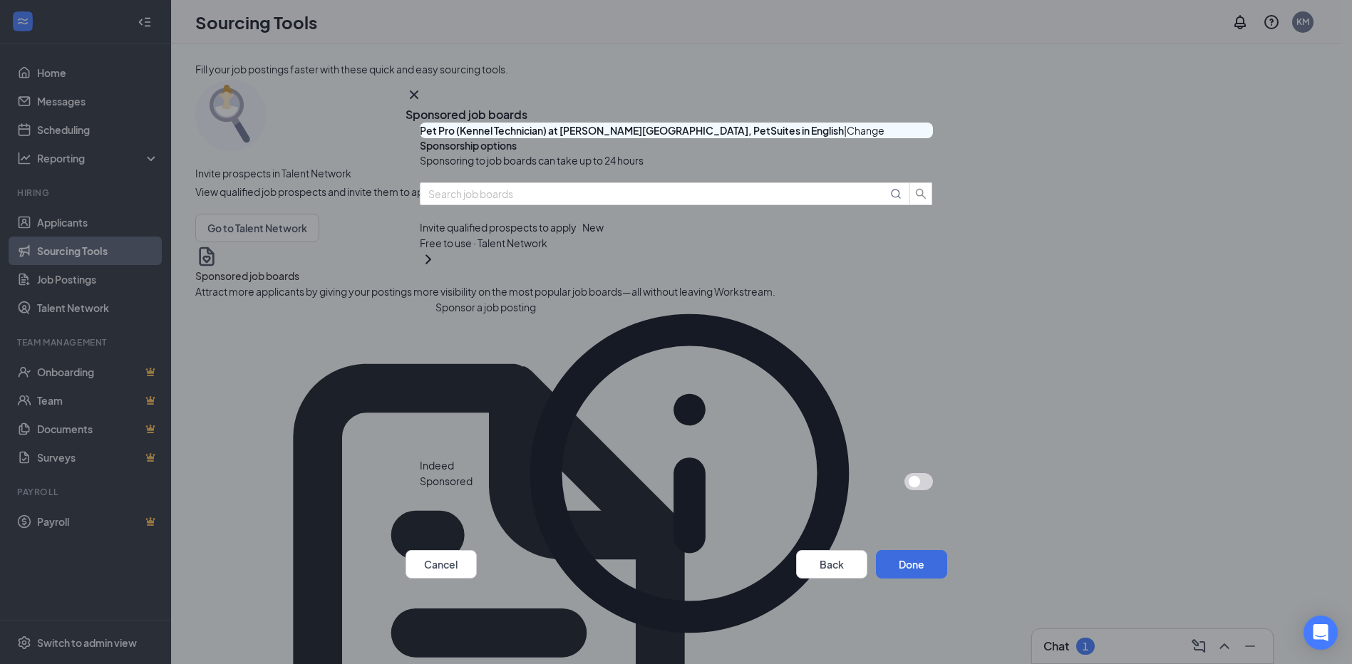
click at [905, 473] on button "button" at bounding box center [919, 481] width 29 height 17
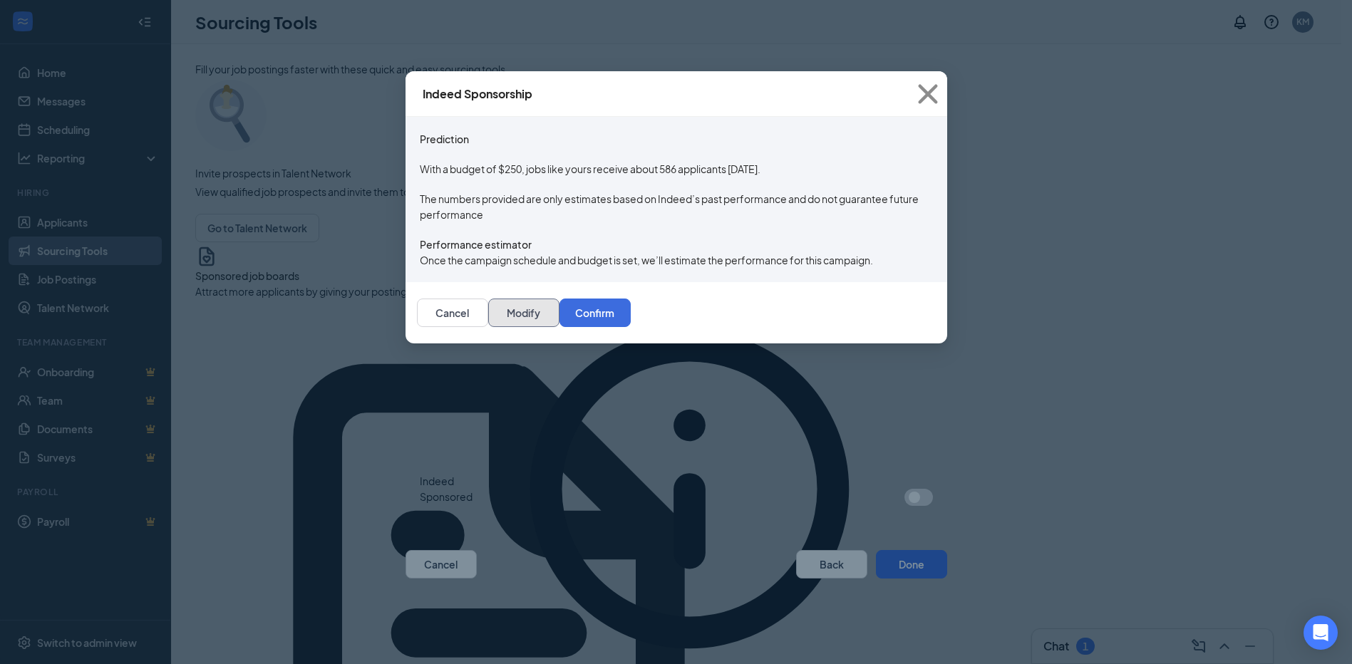
click at [560, 327] on button "Modify" at bounding box center [523, 313] width 71 height 29
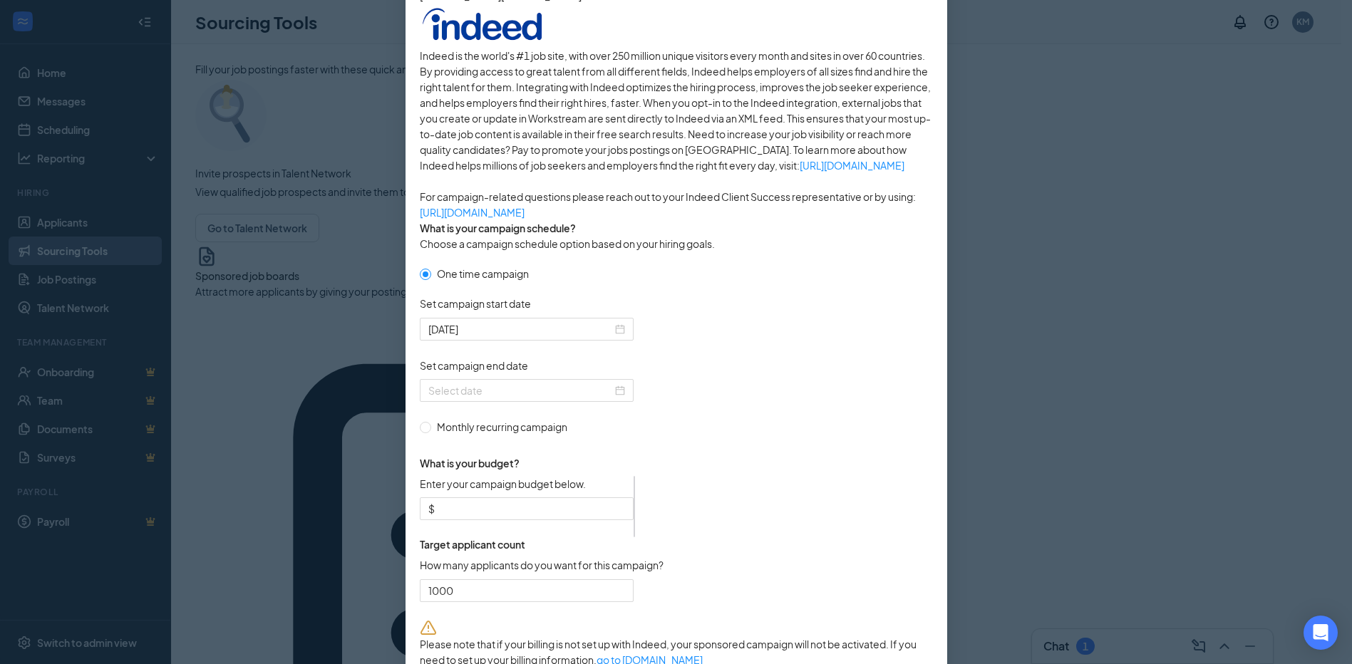
scroll to position [214, 0]
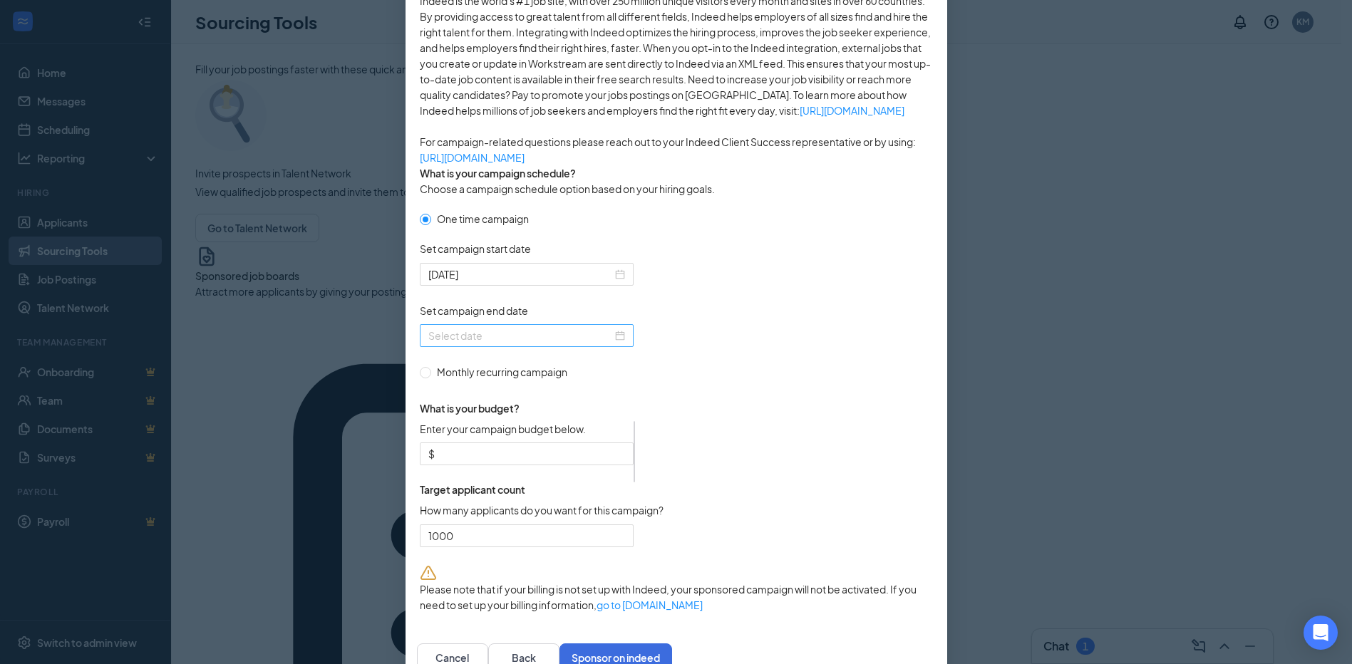
click at [616, 344] on div at bounding box center [526, 336] width 197 height 16
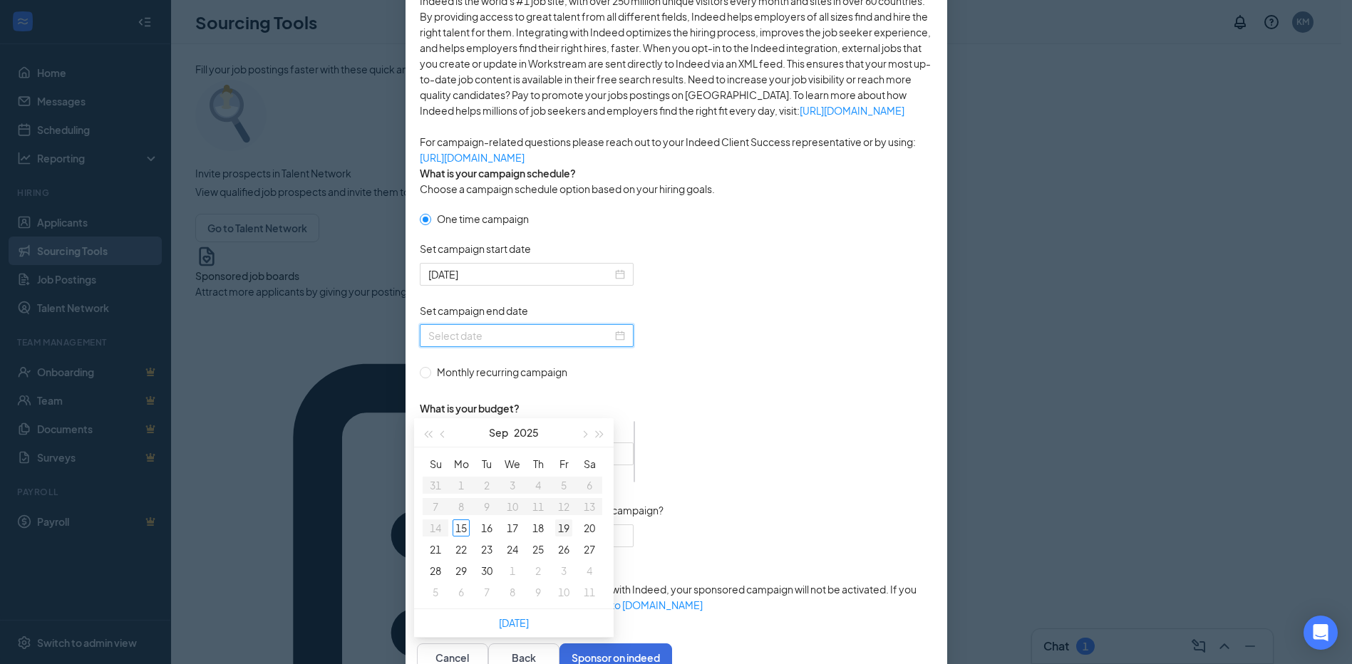
type input "2025-09-19"
click at [569, 528] on div "19" at bounding box center [563, 528] width 17 height 17
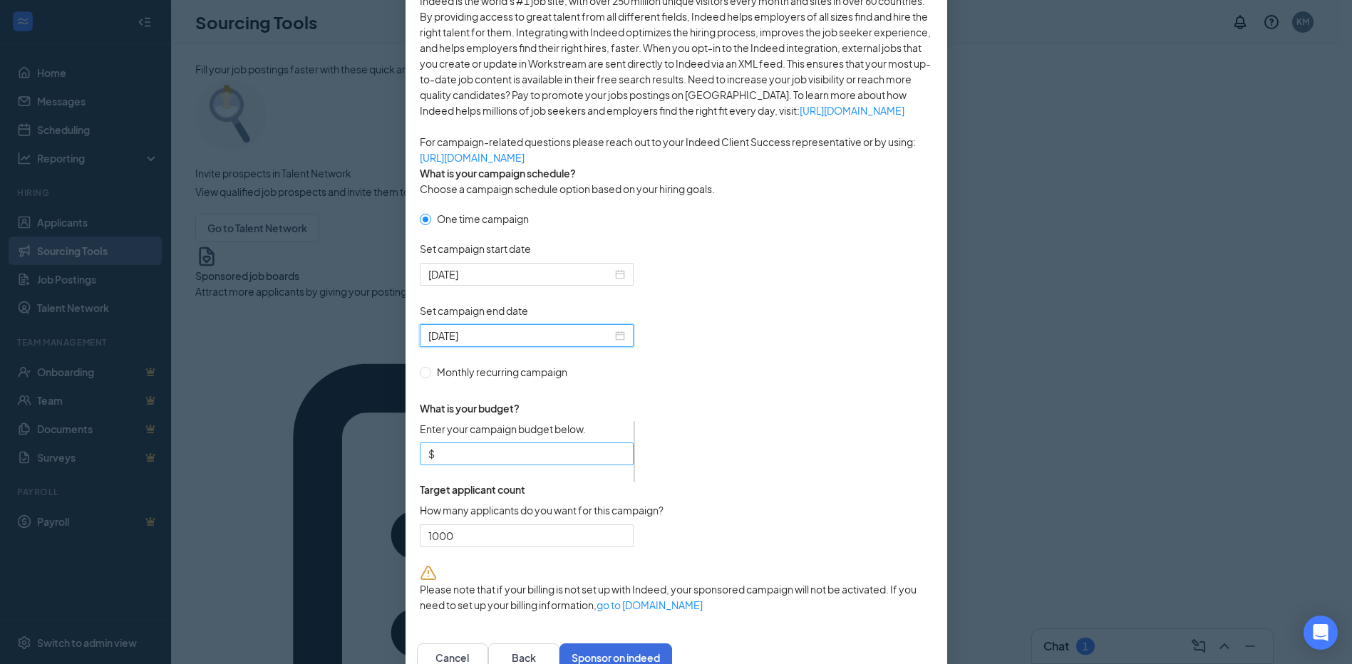
click at [486, 462] on input "Enter your campaign budget below." at bounding box center [531, 454] width 187 height 16
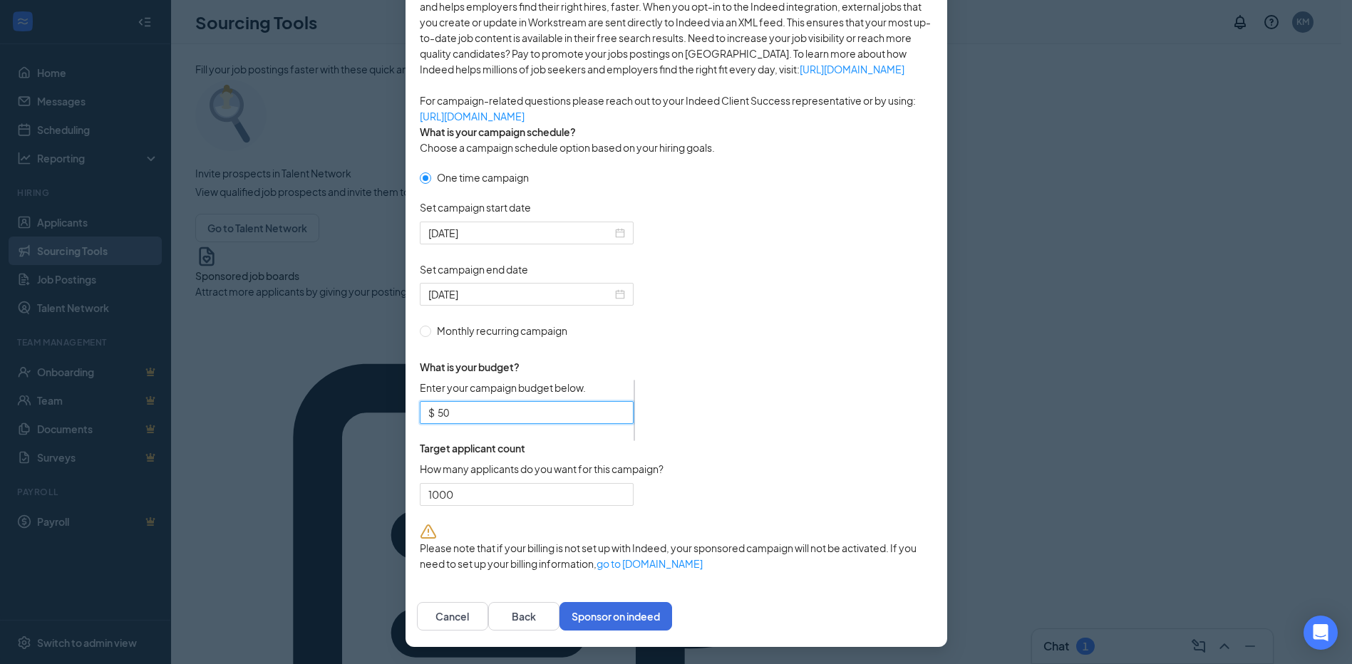
scroll to position [285, 0]
type input "50"
click at [483, 505] on input "1000" at bounding box center [527, 494] width 212 height 21
type input "1"
type input "50"
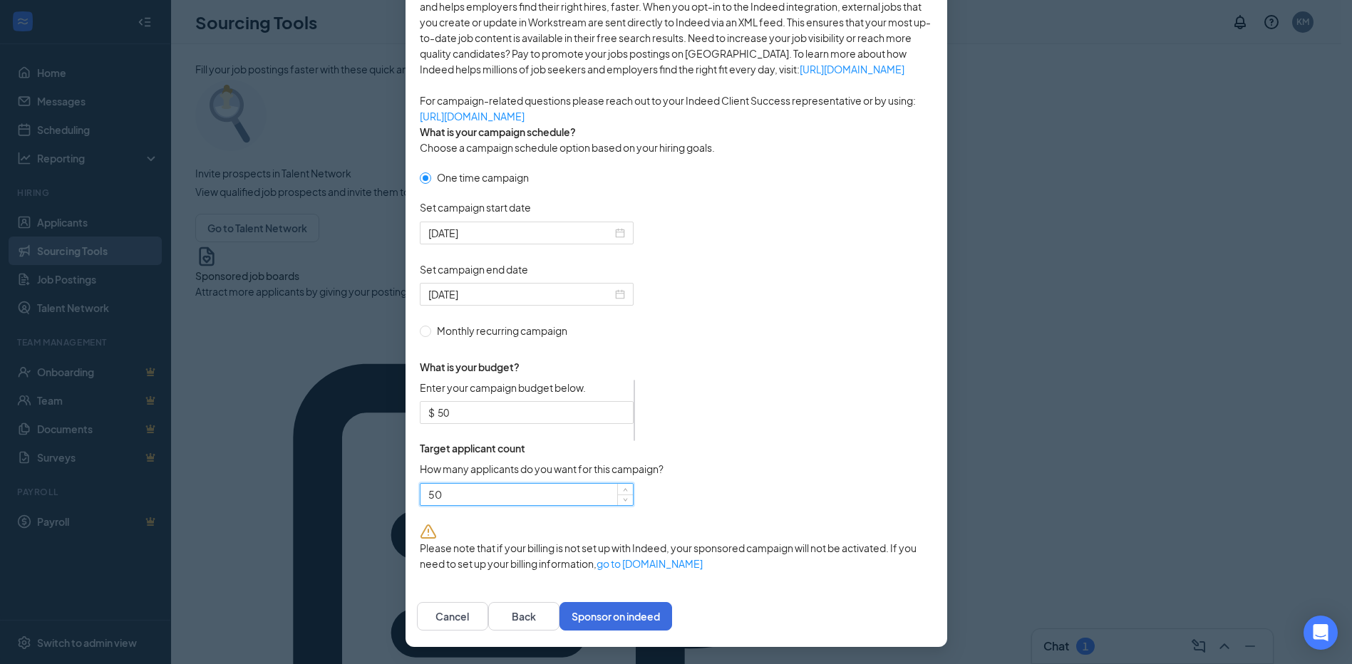
click at [791, 523] on form "One time campaign Set campaign start date 2025-09-15 Set campaign end date 2025…" at bounding box center [676, 347] width 513 height 354
click at [672, 617] on button "Sponsor on indeed" at bounding box center [616, 616] width 113 height 29
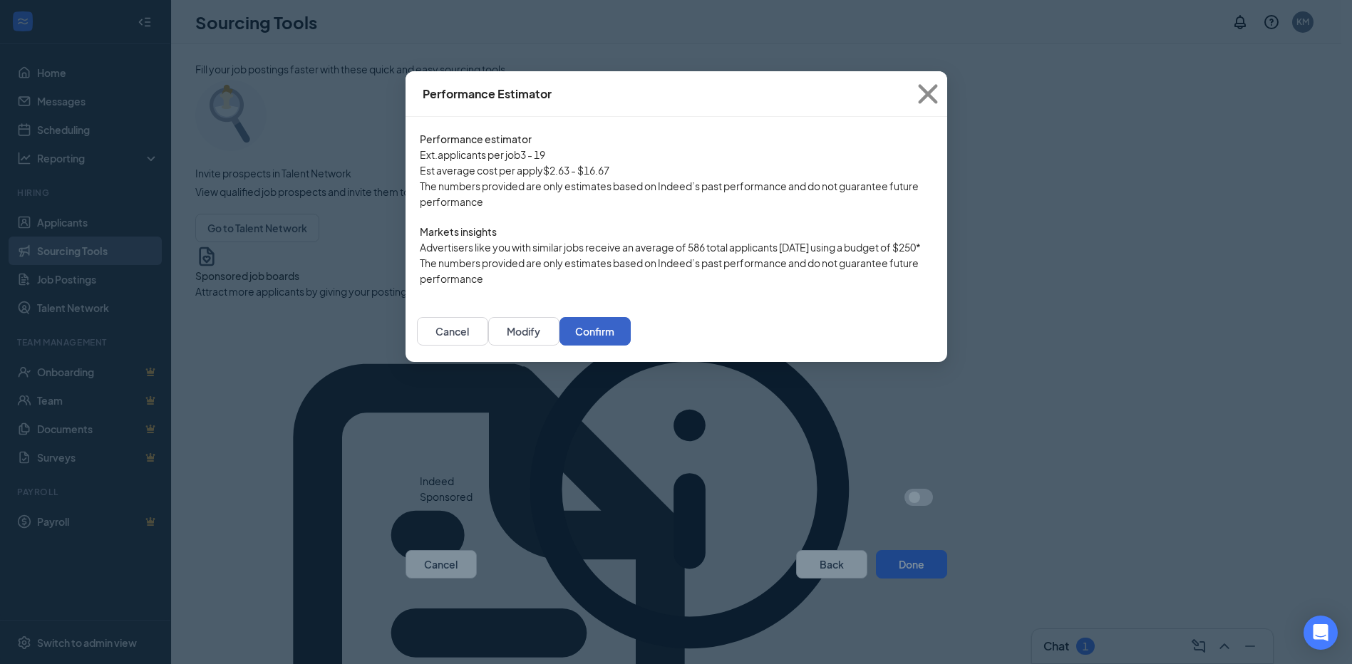
click at [631, 346] on button "Confirm" at bounding box center [595, 331] width 71 height 29
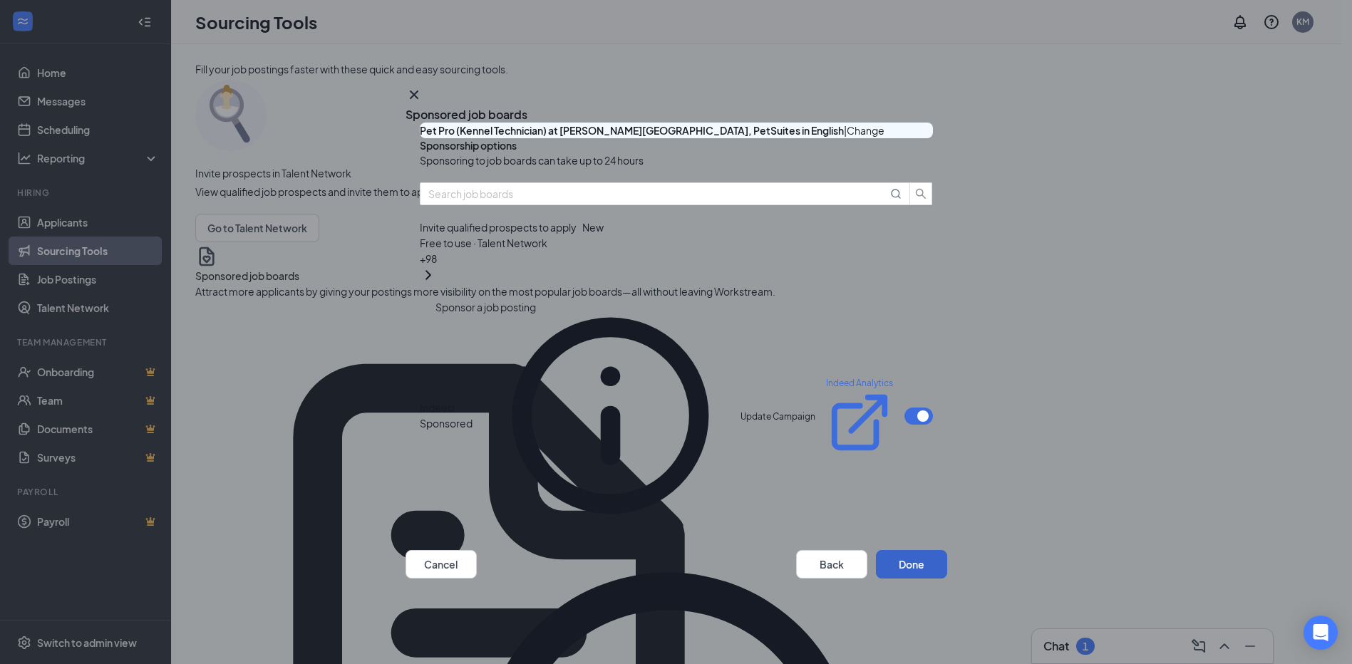
click at [907, 570] on button "Done" at bounding box center [911, 564] width 71 height 29
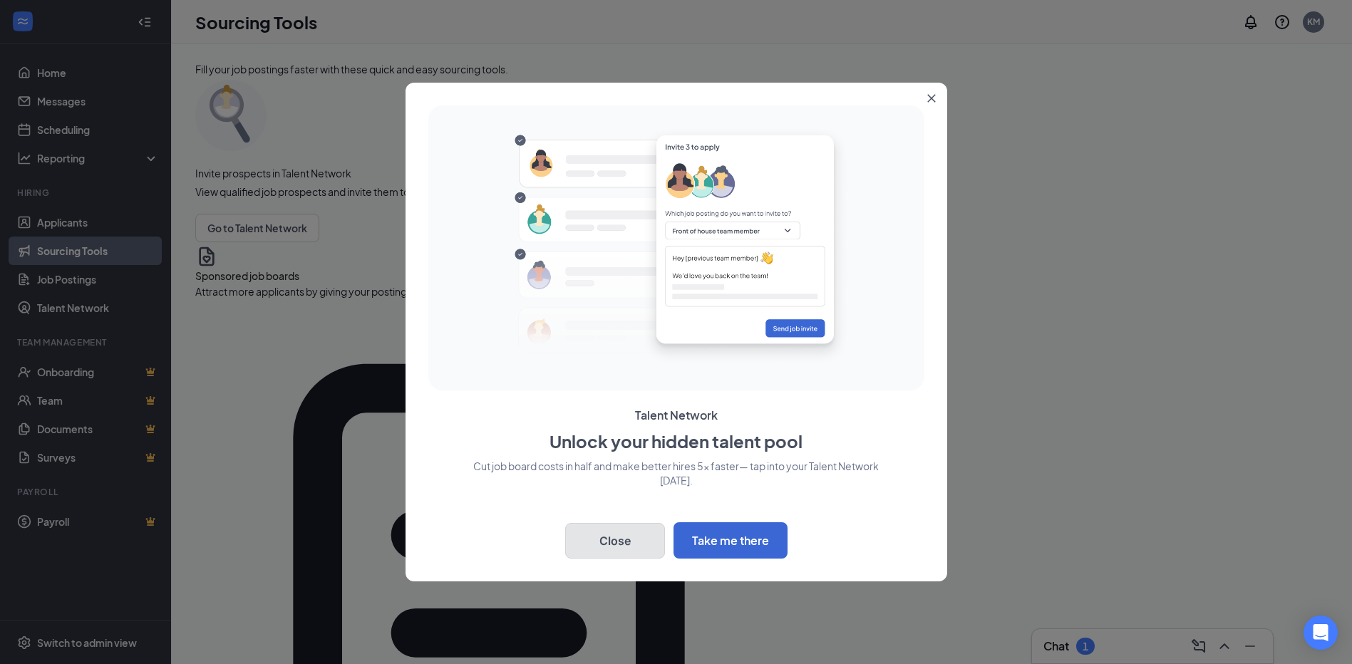
click at [622, 527] on button "Close" at bounding box center [615, 541] width 100 height 36
